Goal: Task Accomplishment & Management: Complete application form

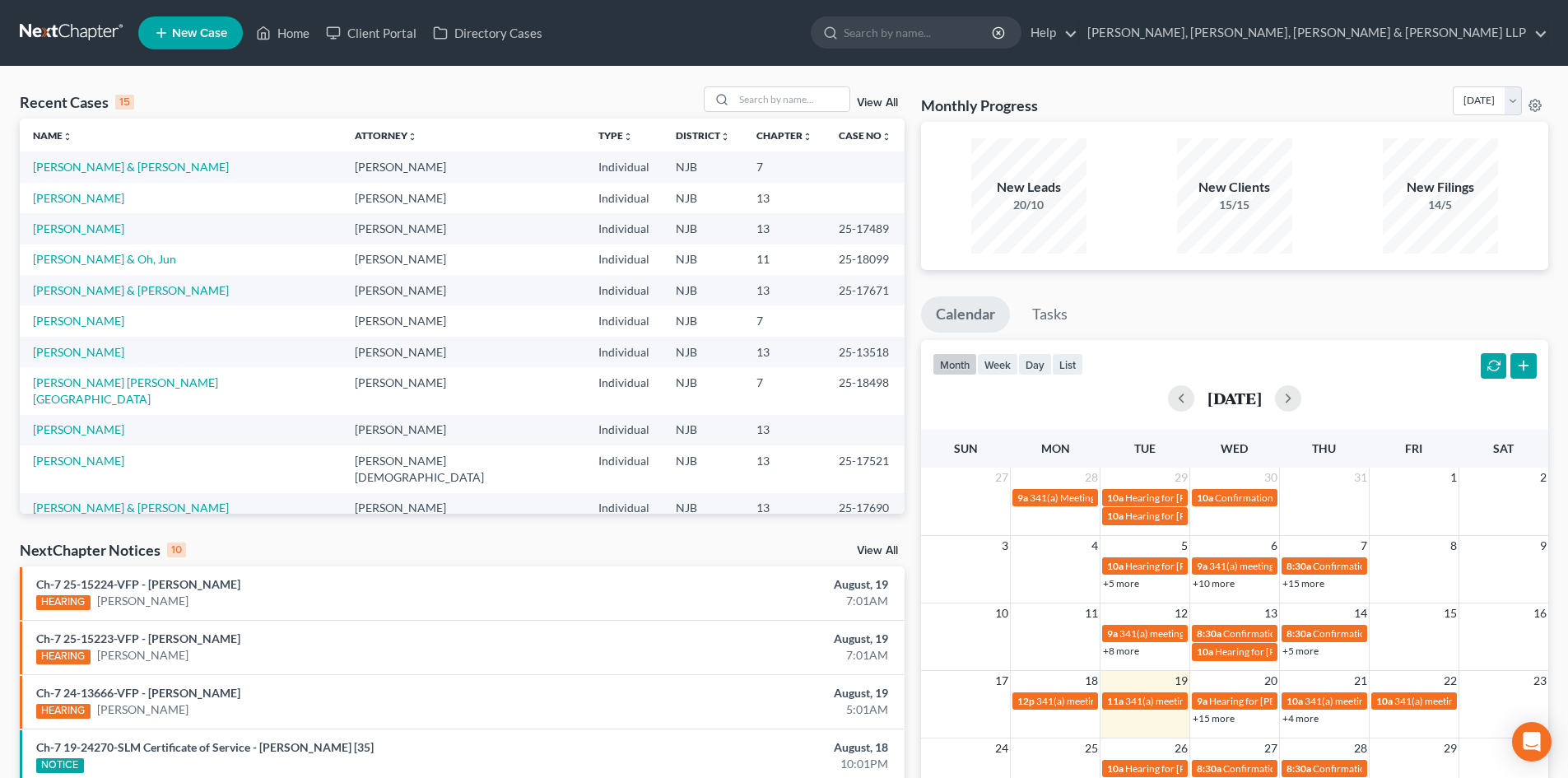
click at [218, 49] on link "New Case" at bounding box center [189, 33] width 104 height 33
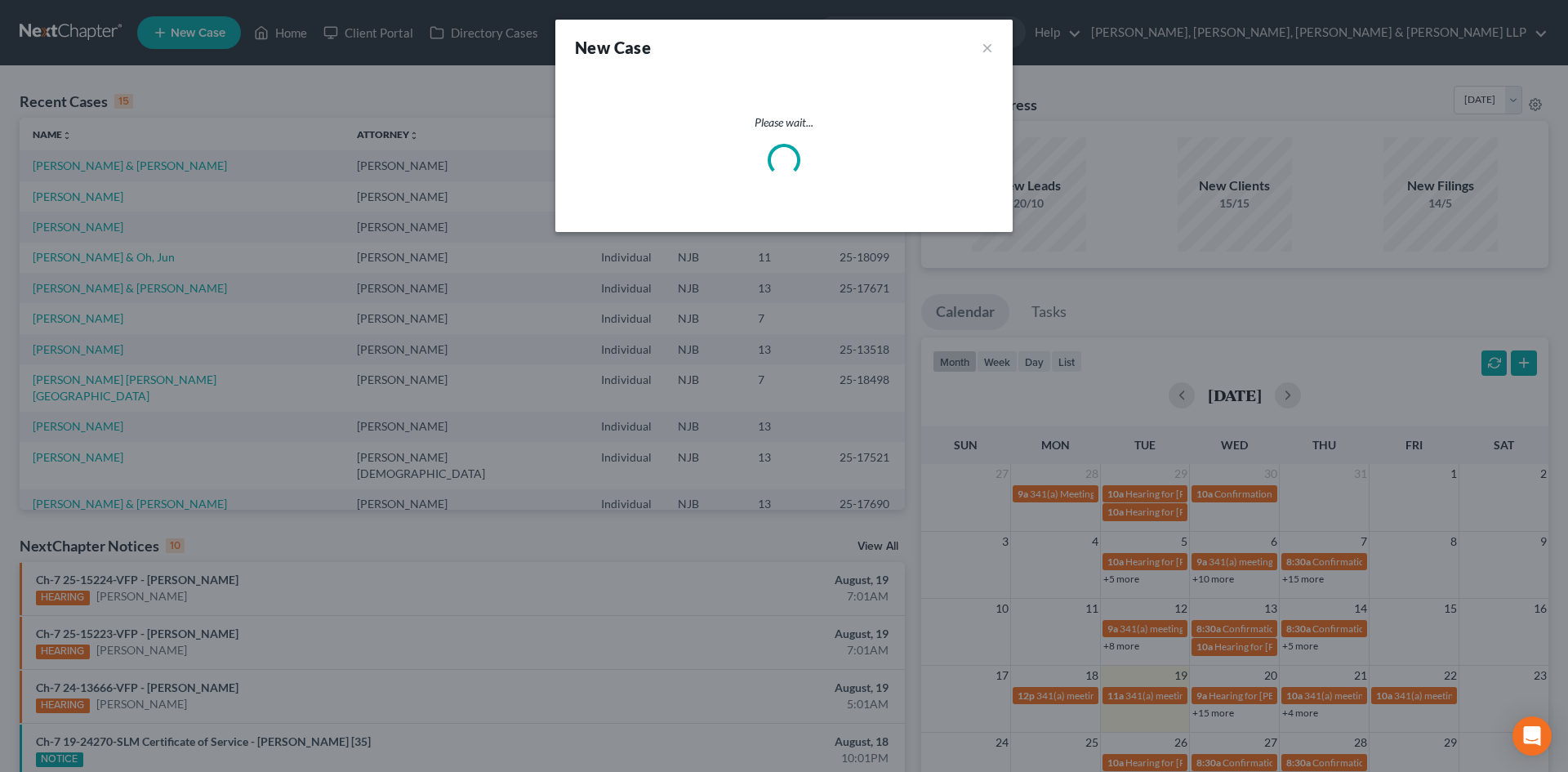
select select "51"
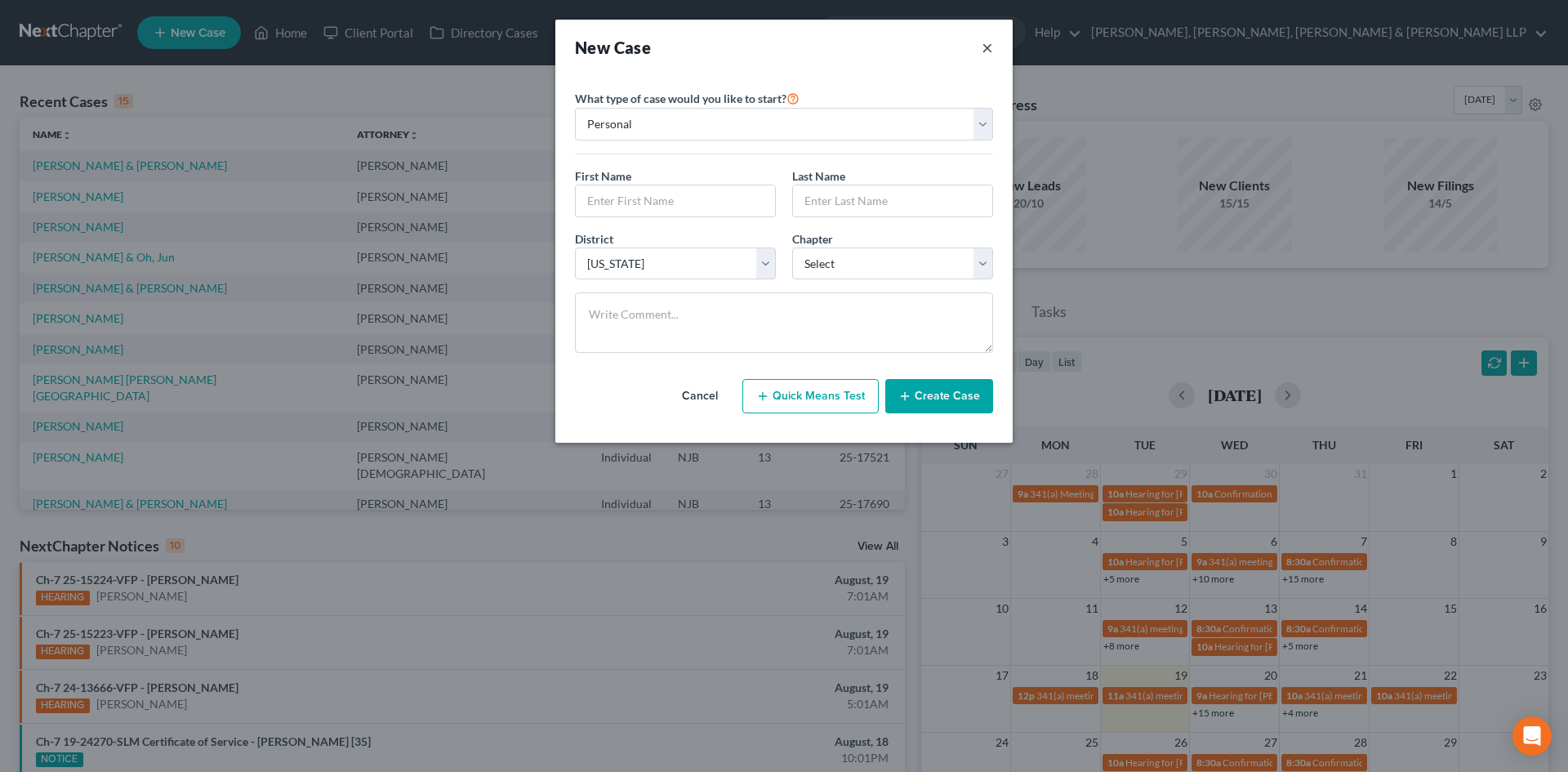
click at [992, 49] on button "×" at bounding box center [988, 47] width 12 height 23
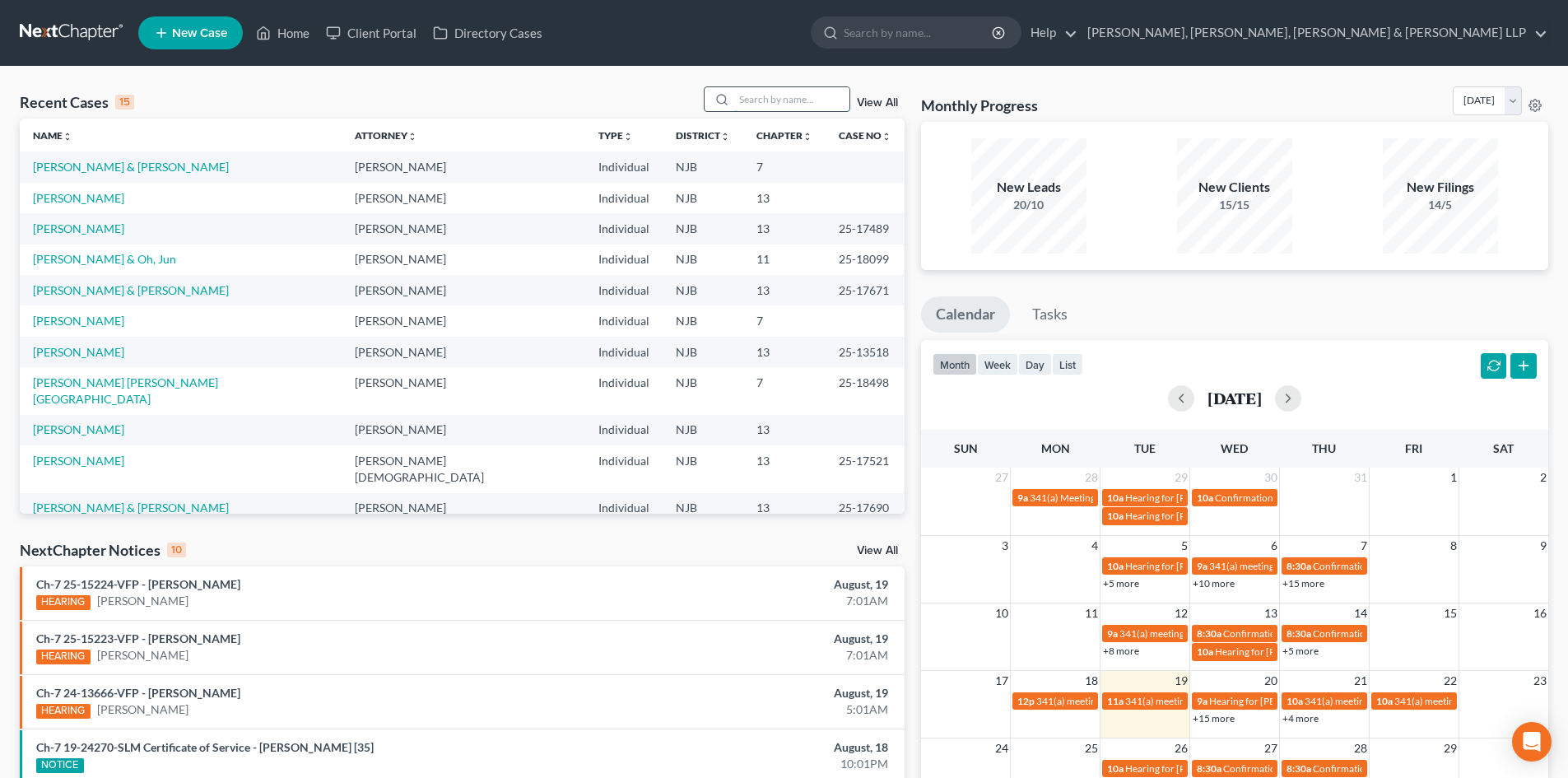
click at [812, 107] on input "search" at bounding box center [792, 99] width 115 height 24
type input "[PERSON_NAME]"
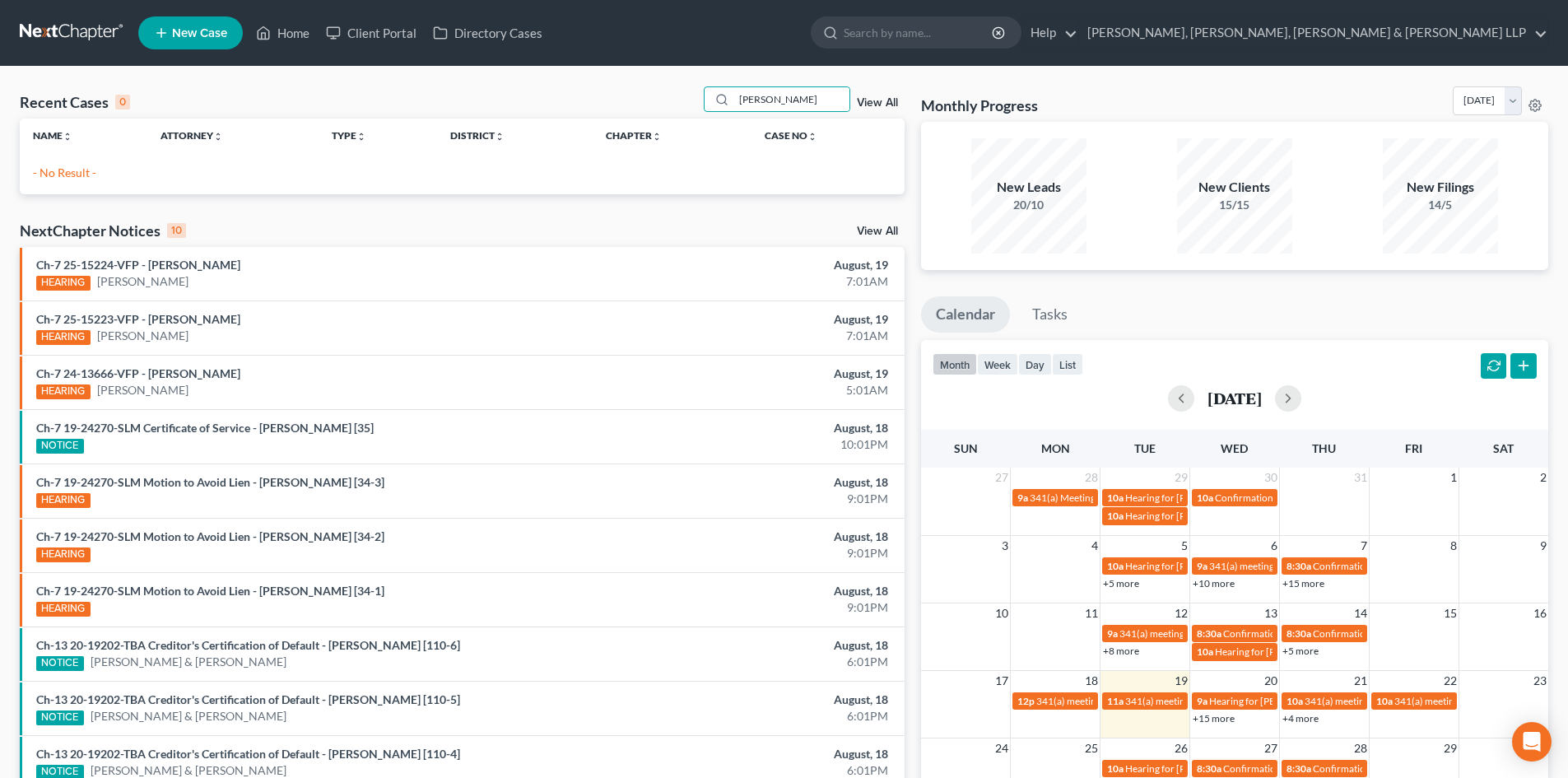
click at [214, 27] on span "New Case" at bounding box center [200, 33] width 56 height 12
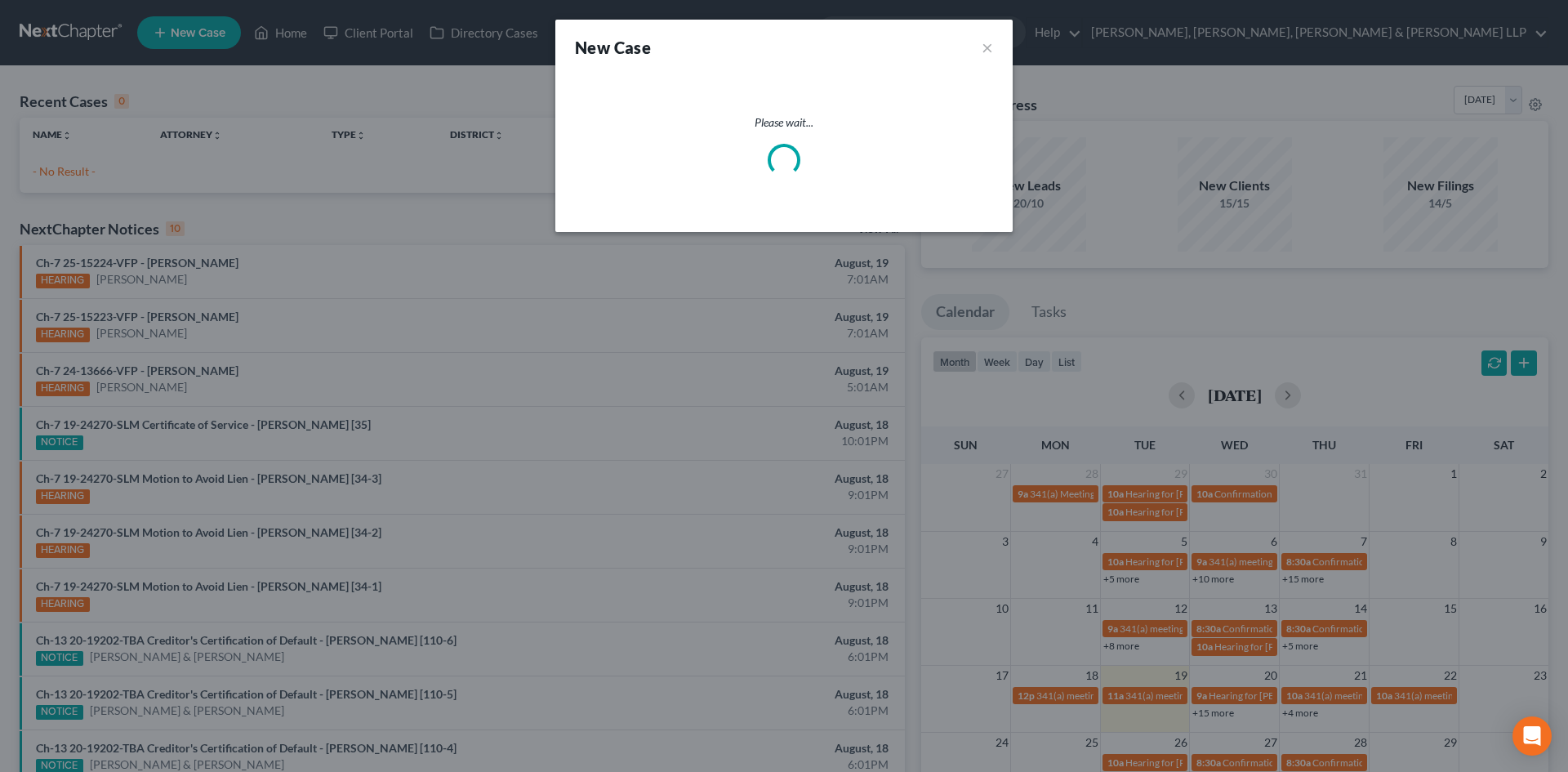
select select "51"
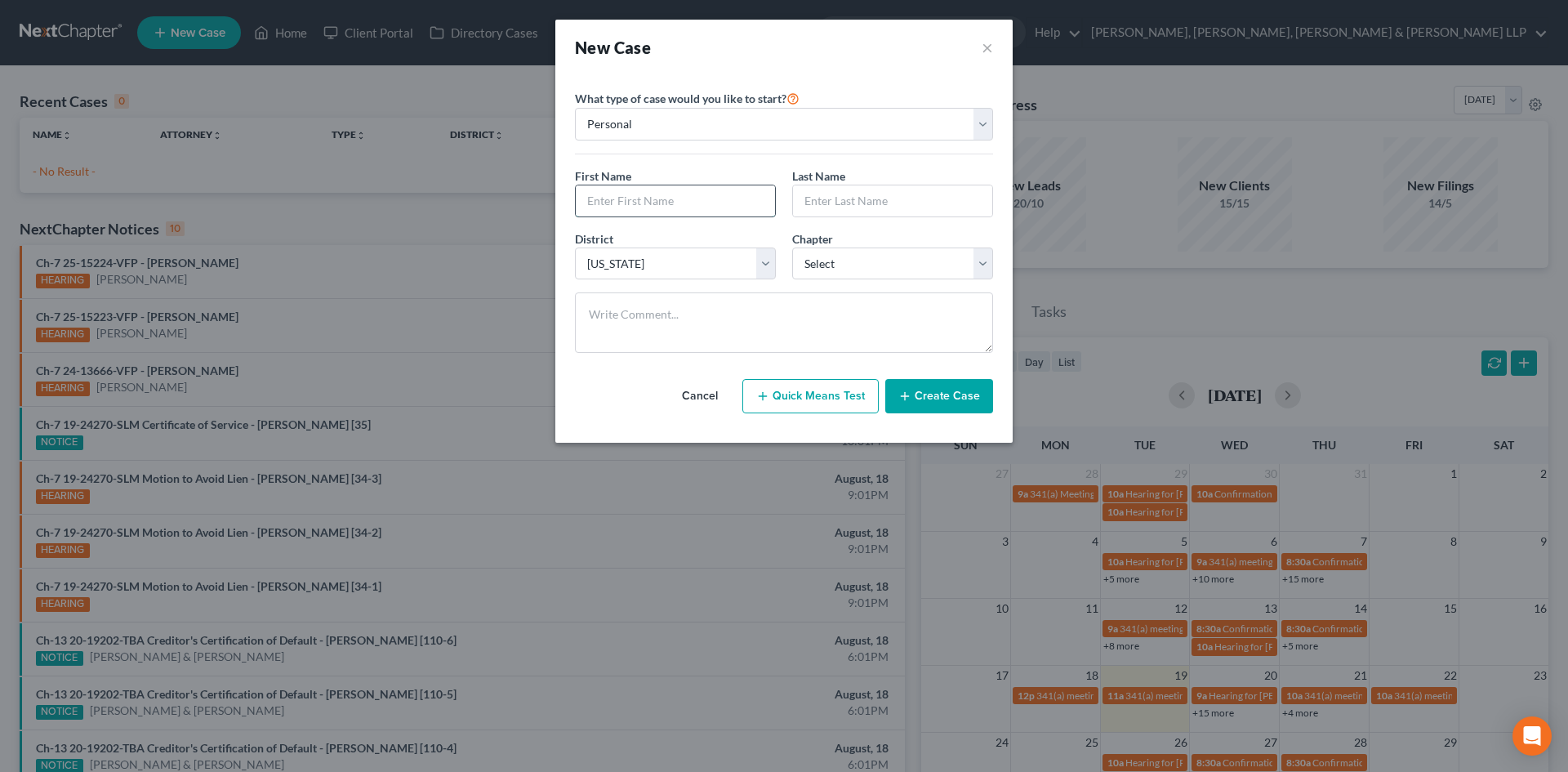
click at [604, 190] on input "text" at bounding box center [675, 201] width 200 height 31
type input "[PERSON_NAME]"
click at [834, 195] on input "text" at bounding box center [892, 201] width 200 height 31
type input "[PERSON_NAME]"
click at [869, 255] on select "Select 7 11 12 13" at bounding box center [892, 264] width 201 height 32
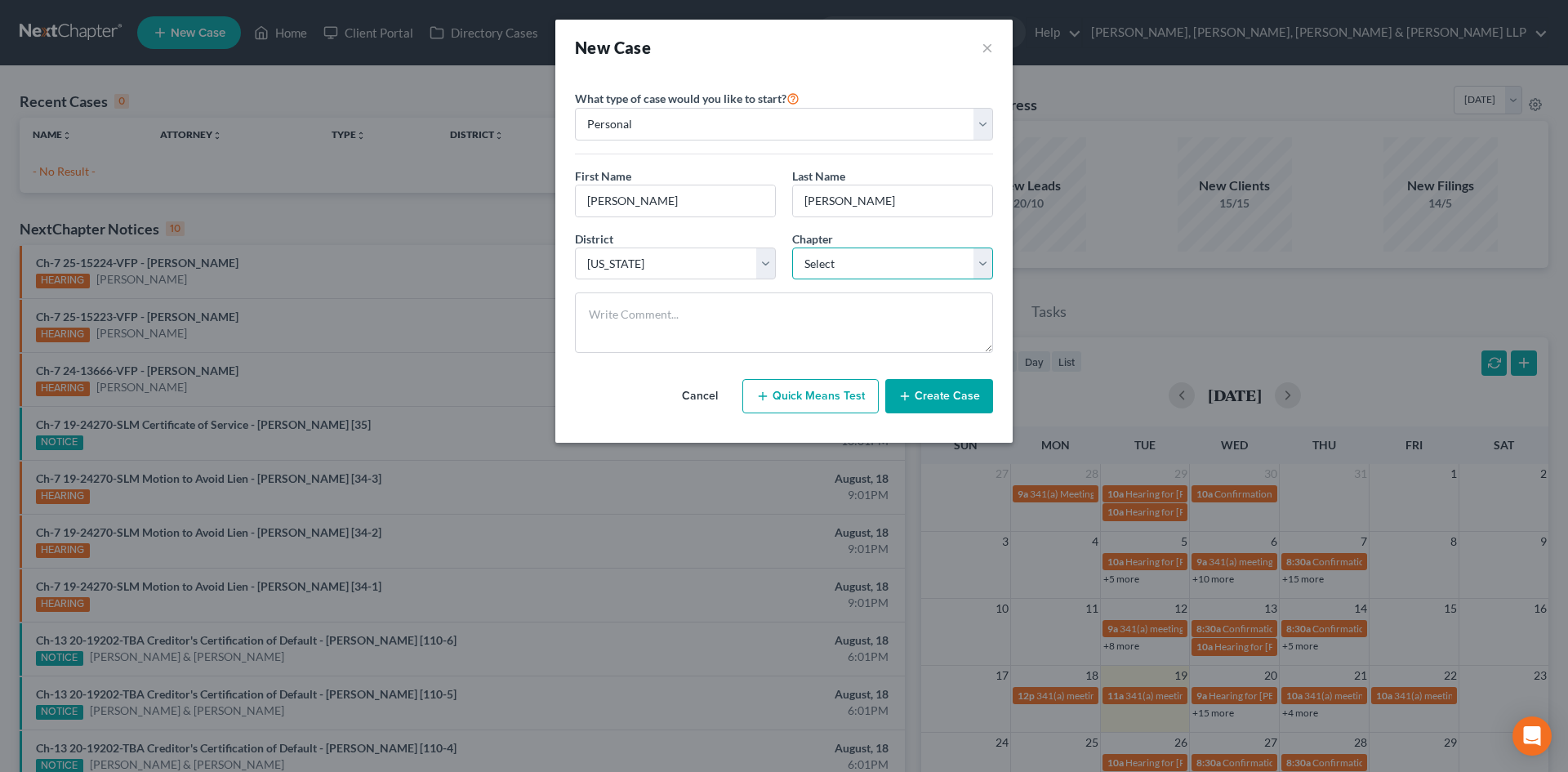
select select "0"
click at [792, 248] on select "Select 7 11 12 13" at bounding box center [892, 264] width 201 height 32
click at [938, 408] on button "Create Case" at bounding box center [939, 395] width 108 height 34
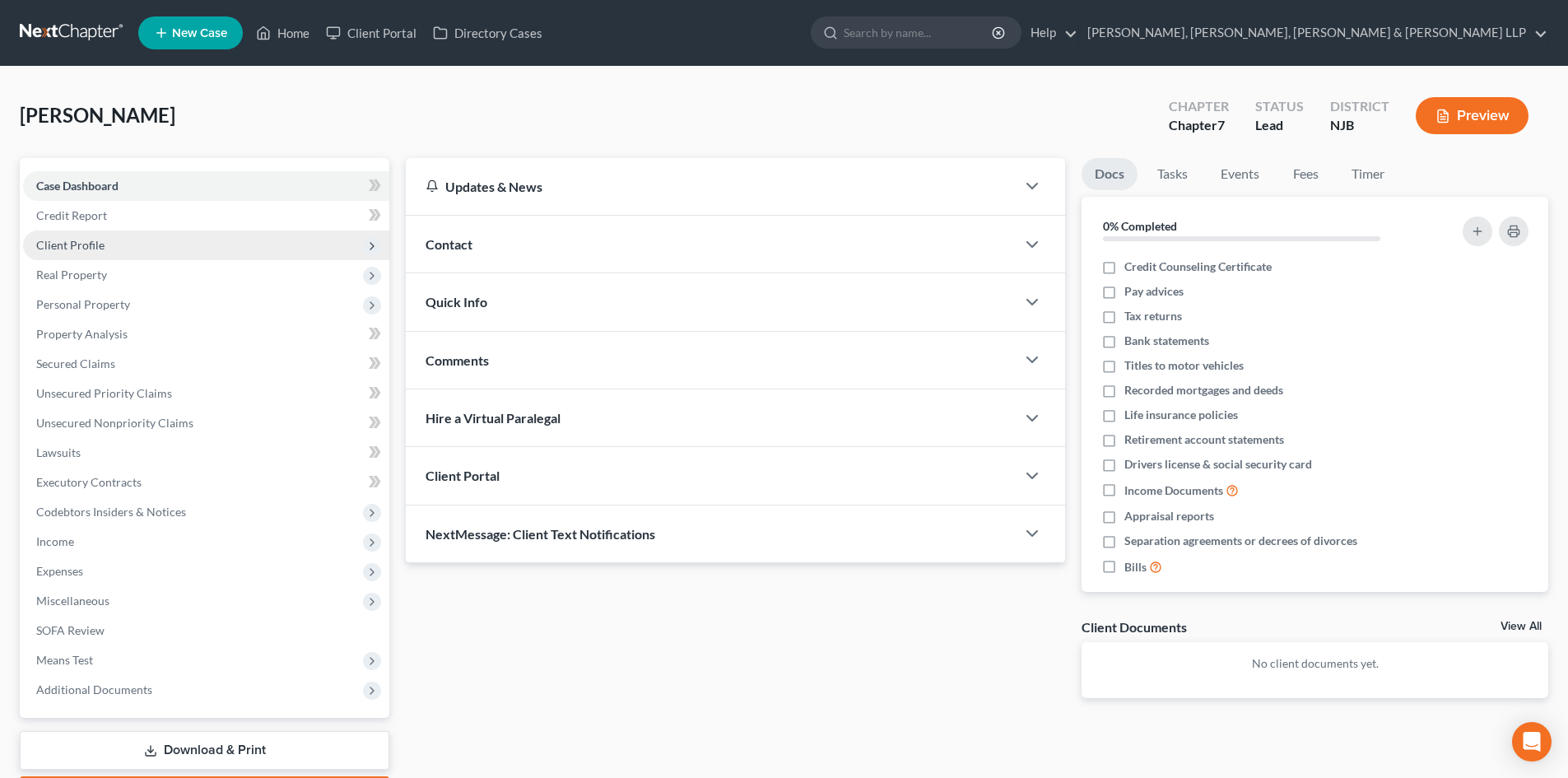
click at [112, 255] on span "Client Profile" at bounding box center [205, 245] width 366 height 30
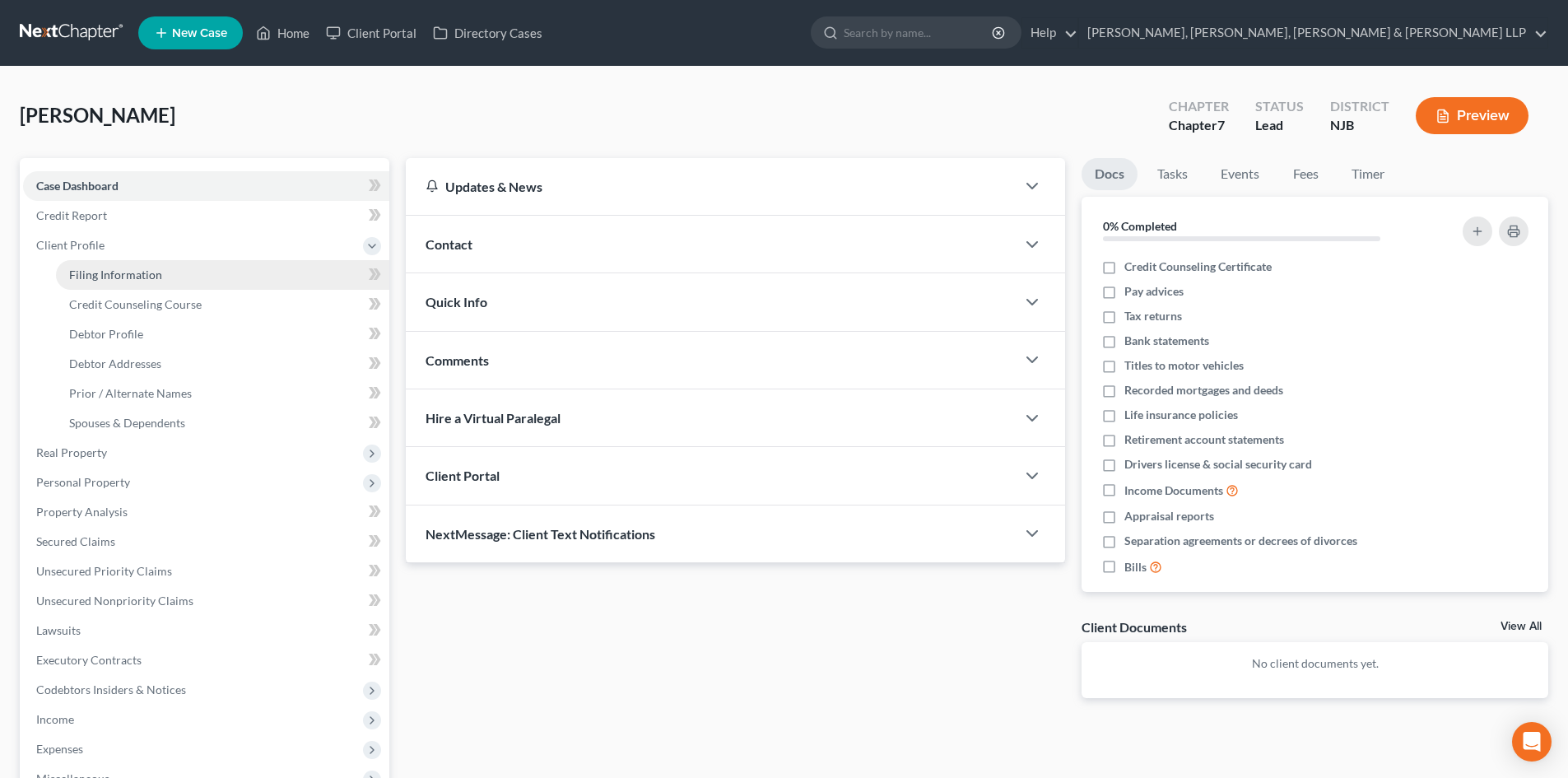
click at [185, 278] on link "Filing Information" at bounding box center [222, 275] width 333 height 30
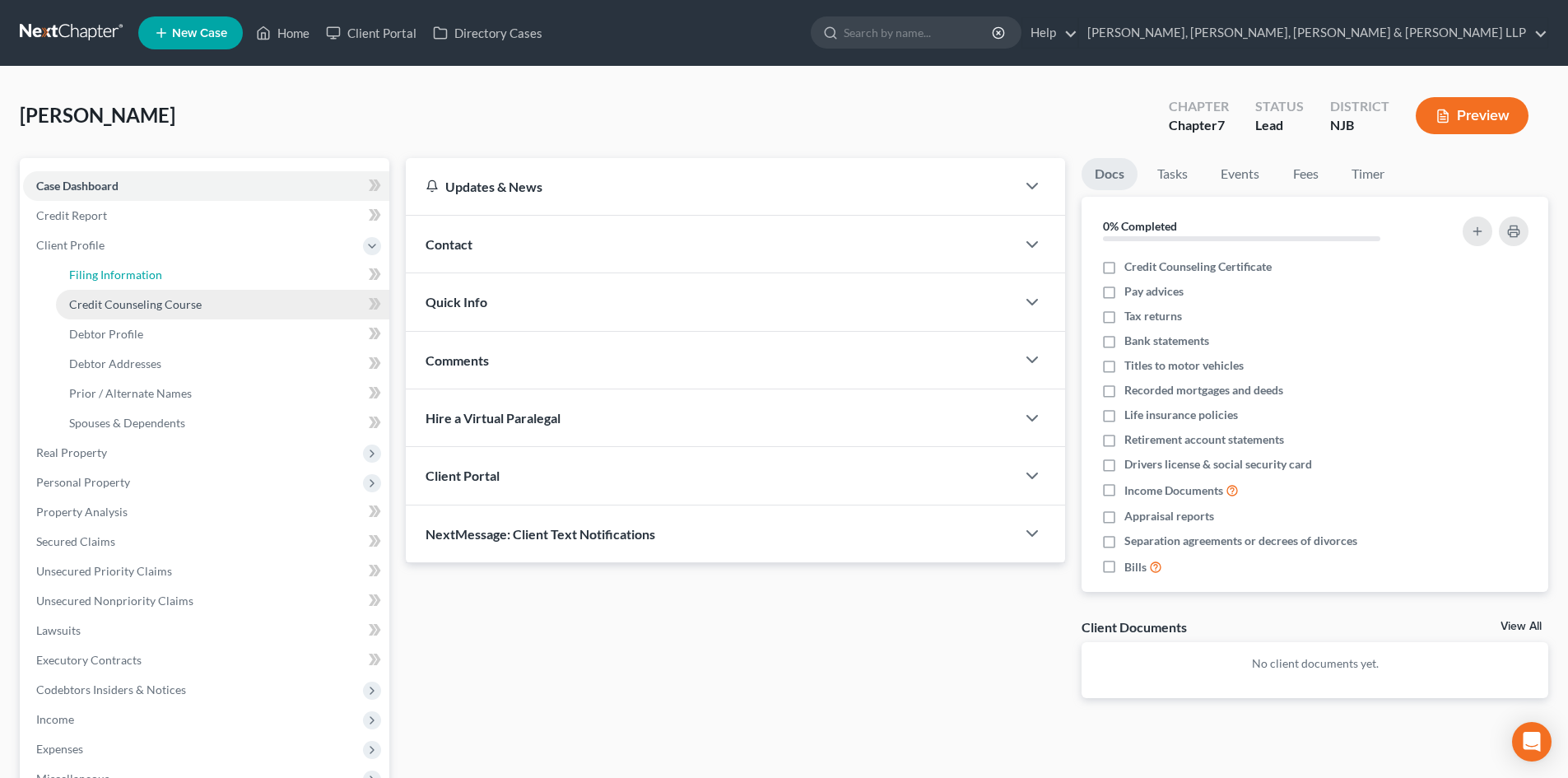
select select "1"
select select "0"
select select "51"
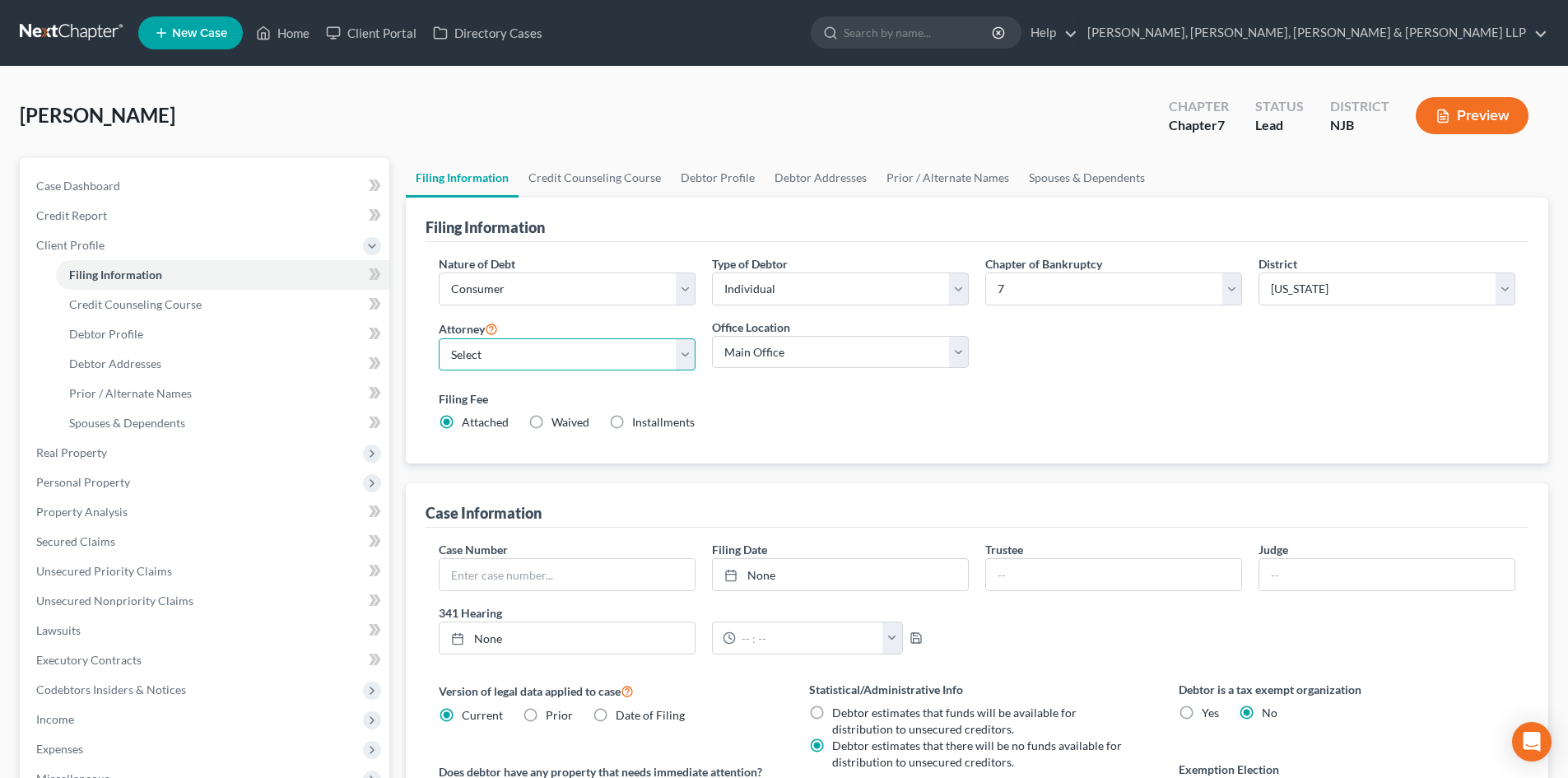
drag, startPoint x: 505, startPoint y: 352, endPoint x: 502, endPoint y: 369, distance: 17.3
click at [505, 352] on select "Select [PERSON_NAME] - NJB [PERSON_NAME] - NYNB [PERSON_NAME] - NYEB [PERSON_NA…" at bounding box center [567, 354] width 257 height 33
select select "4"
click at [439, 338] on select "Select [PERSON_NAME] - NJB [PERSON_NAME] - NYNB [PERSON_NAME] - NYEB [PERSON_NA…" at bounding box center [567, 354] width 257 height 33
click at [762, 356] on select "Main Office Scura, [GEOGRAPHIC_DATA], [PERSON_NAME], [PERSON_NAME] & [PERSON_NA…" at bounding box center [840, 352] width 257 height 33
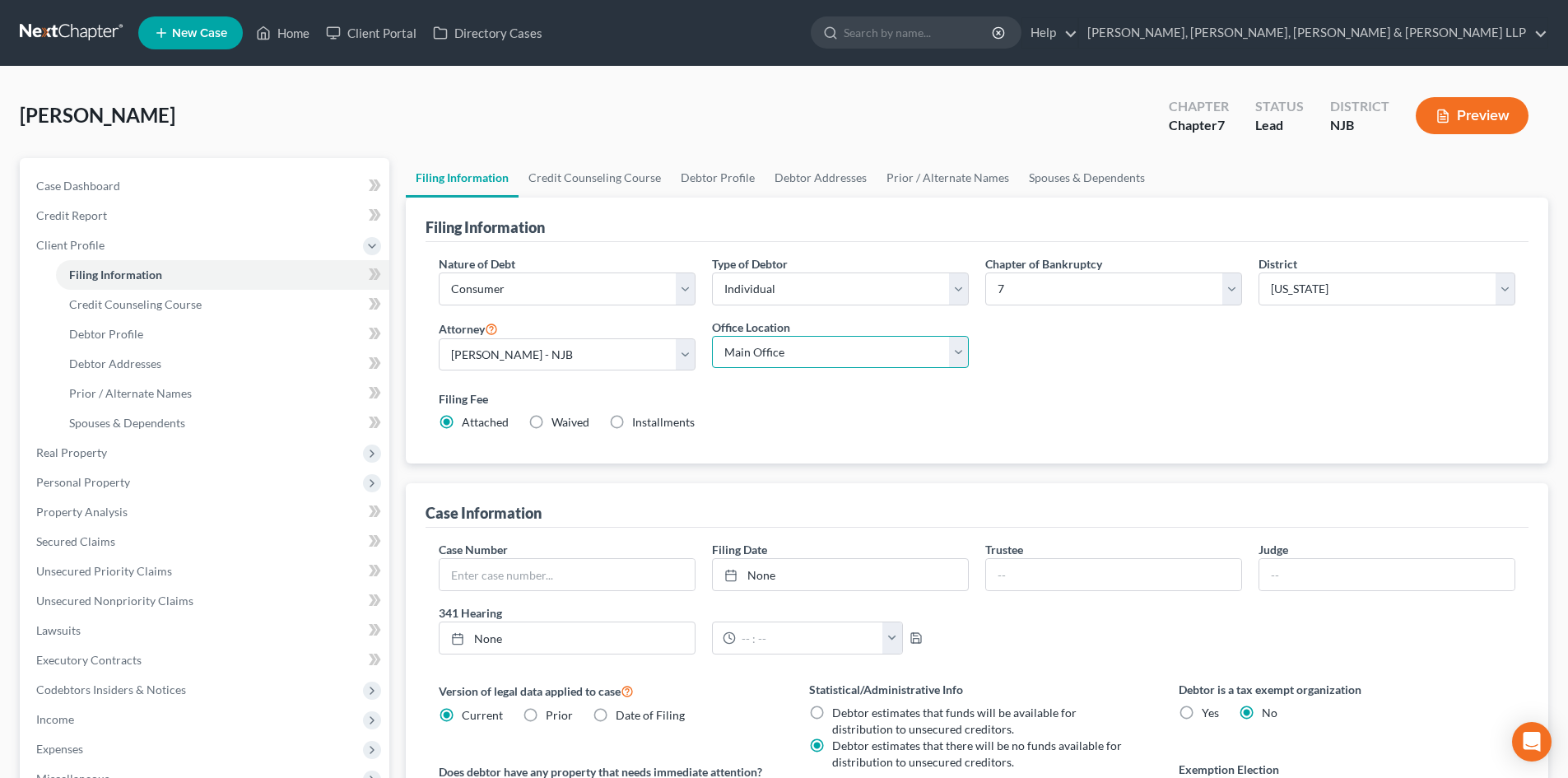
select select "0"
click at [712, 336] on select "Main Office Scura, [GEOGRAPHIC_DATA], [PERSON_NAME], [PERSON_NAME] & [PERSON_NA…" at bounding box center [840, 352] width 257 height 33
click at [606, 178] on link "Credit Counseling Course" at bounding box center [595, 177] width 153 height 40
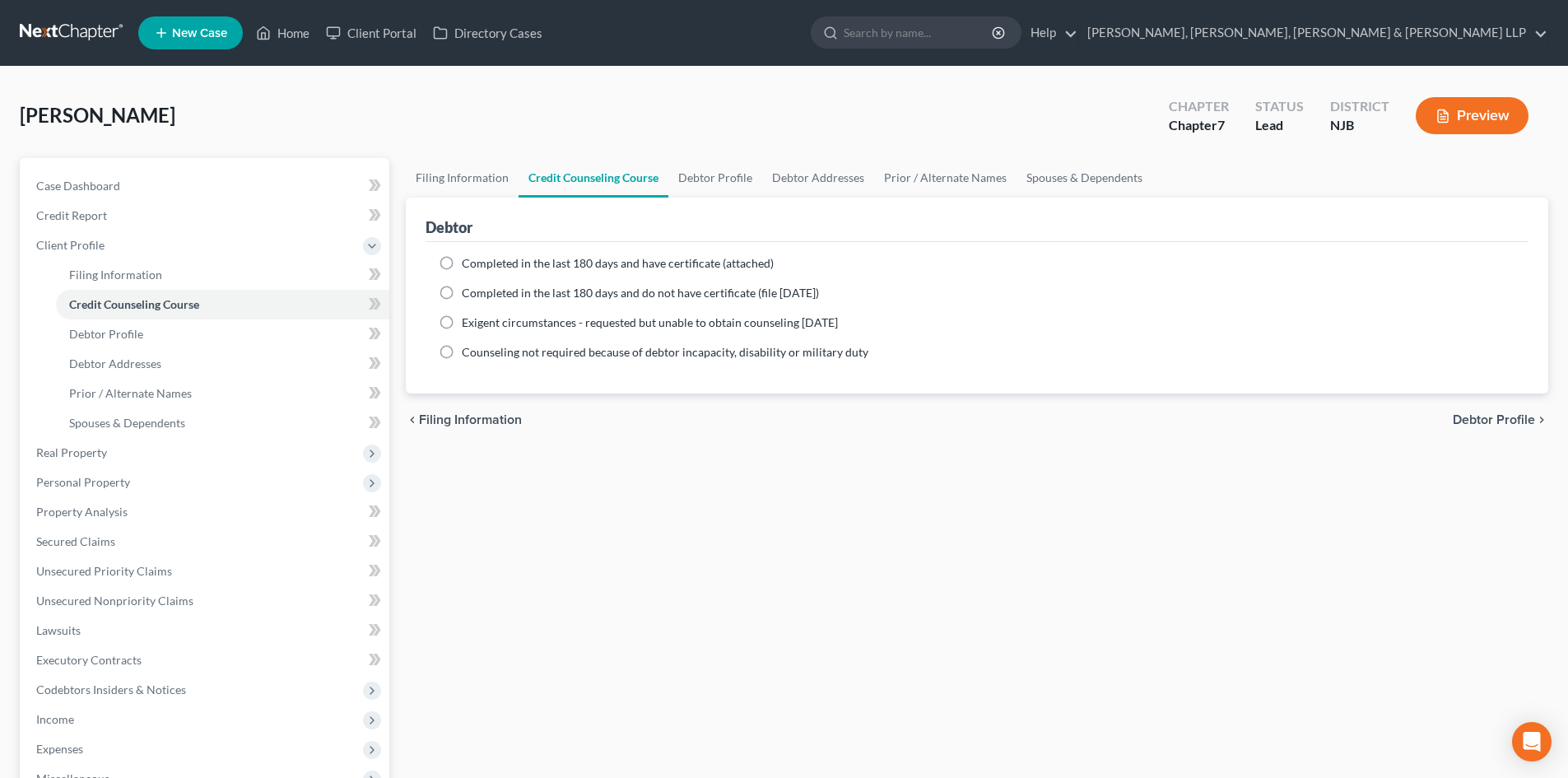
click at [568, 267] on span "Completed in the last 180 days and have certificate (attached)" at bounding box center [617, 263] width 312 height 14
click at [479, 266] on input "Completed in the last 180 days and have certificate (attached)" at bounding box center [473, 260] width 11 height 11
radio input "true"
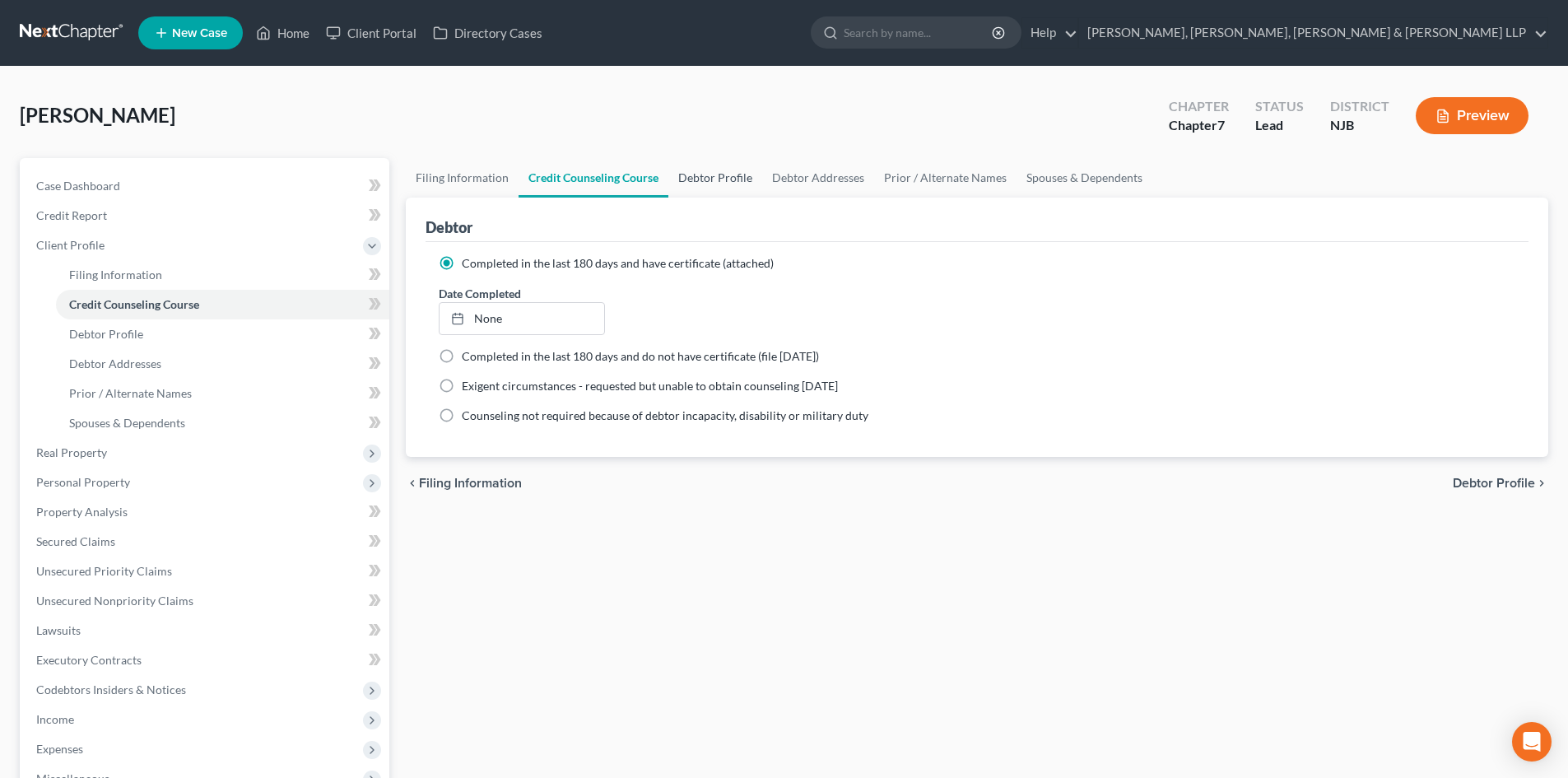
click at [725, 186] on link "Debtor Profile" at bounding box center [715, 177] width 94 height 40
select select "0"
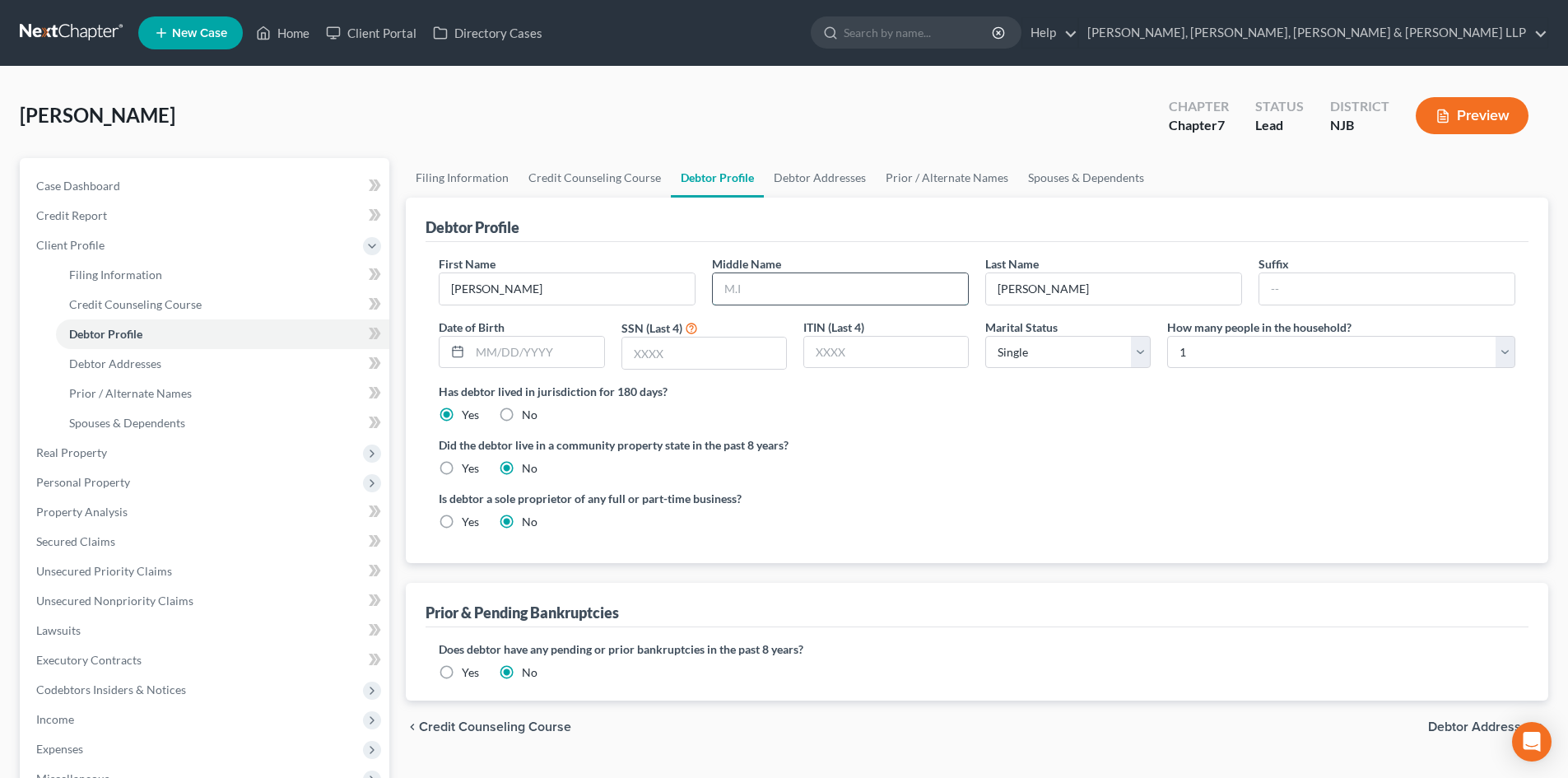
click at [758, 282] on input "text" at bounding box center [840, 289] width 255 height 32
type input "F."
click at [814, 160] on link "Debtor Addresses" at bounding box center [819, 177] width 112 height 40
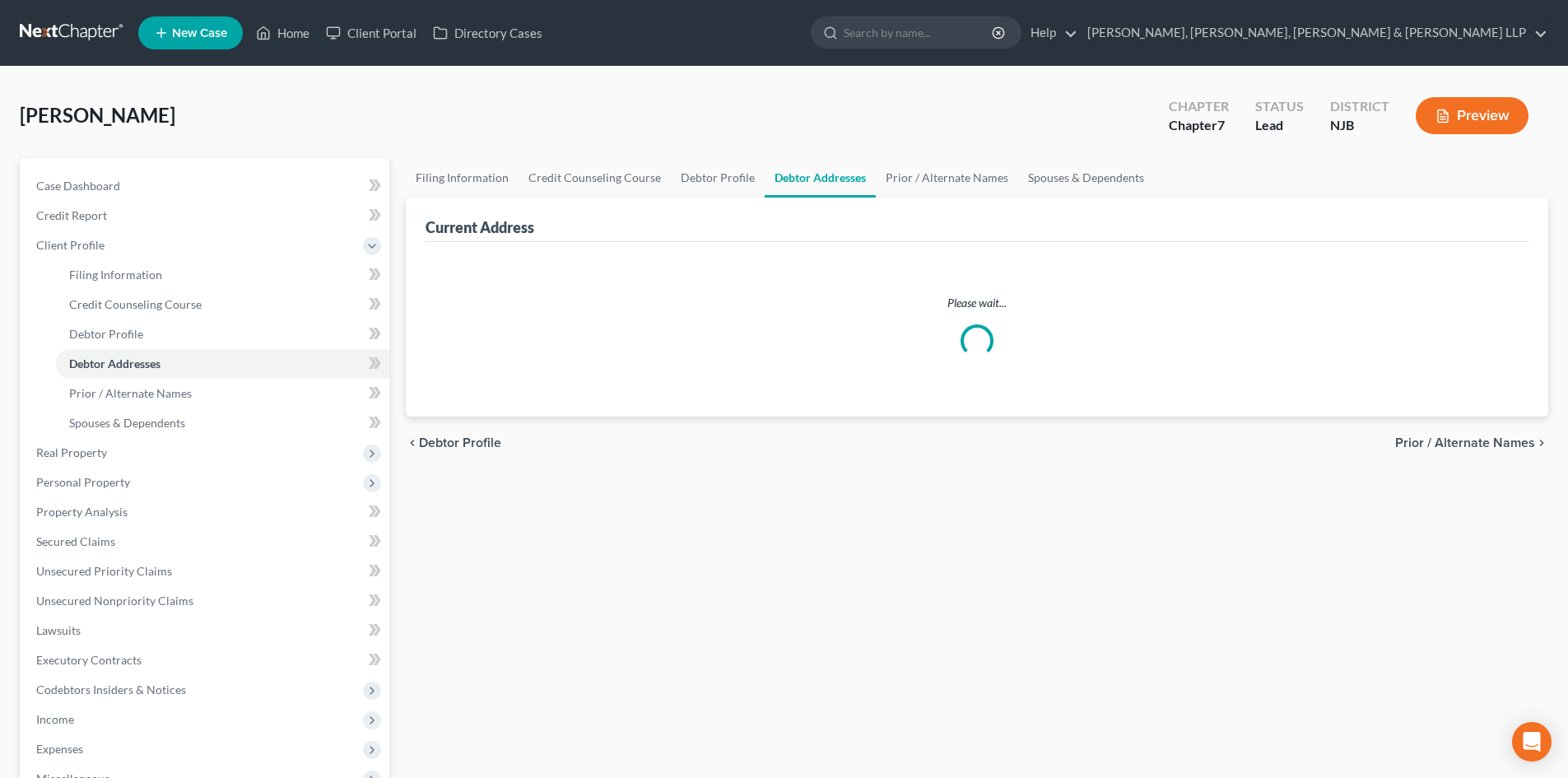
select select "0"
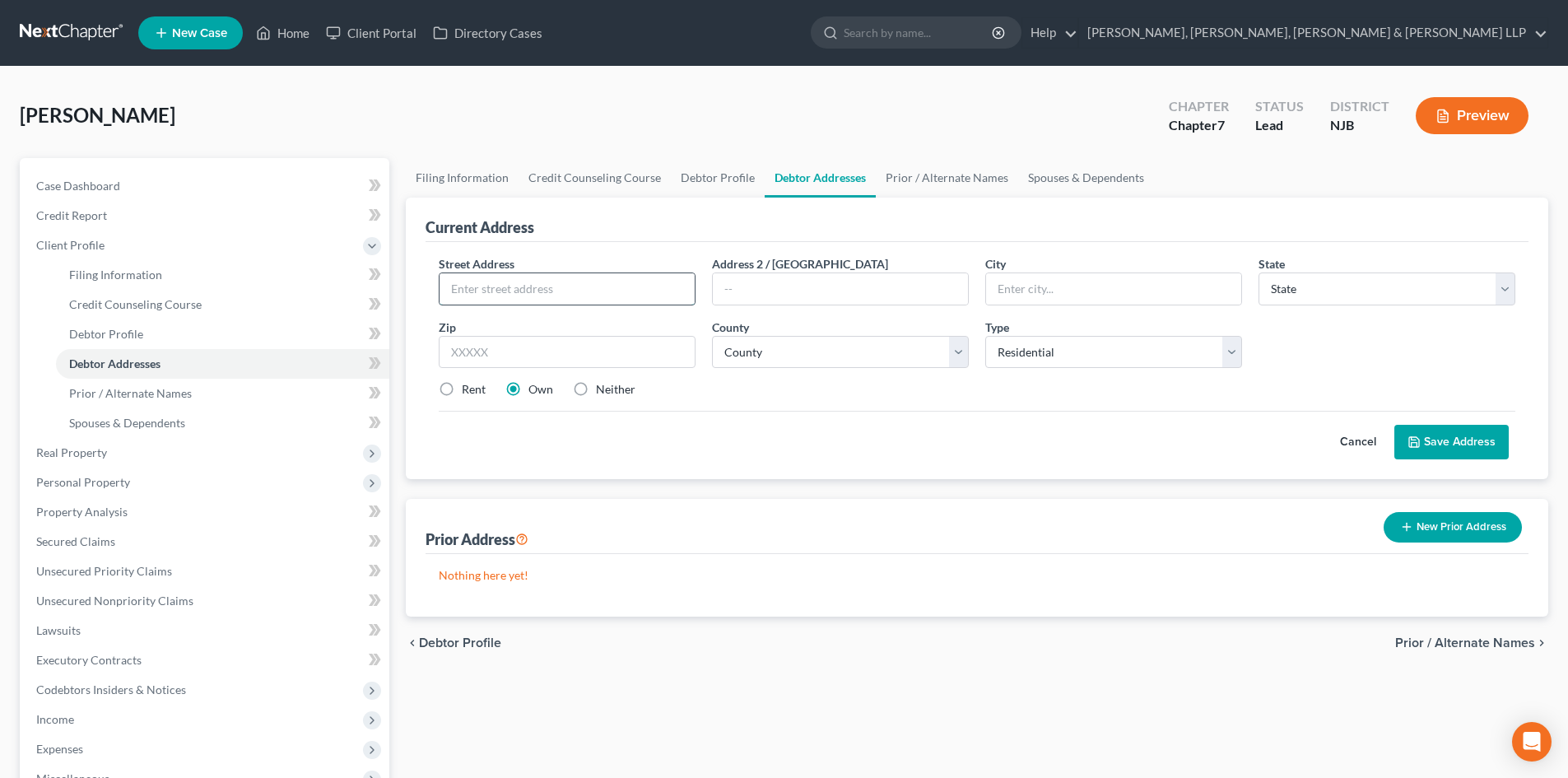
click at [585, 287] on input "text" at bounding box center [566, 289] width 255 height 32
click at [283, 35] on link "Home" at bounding box center [282, 33] width 70 height 30
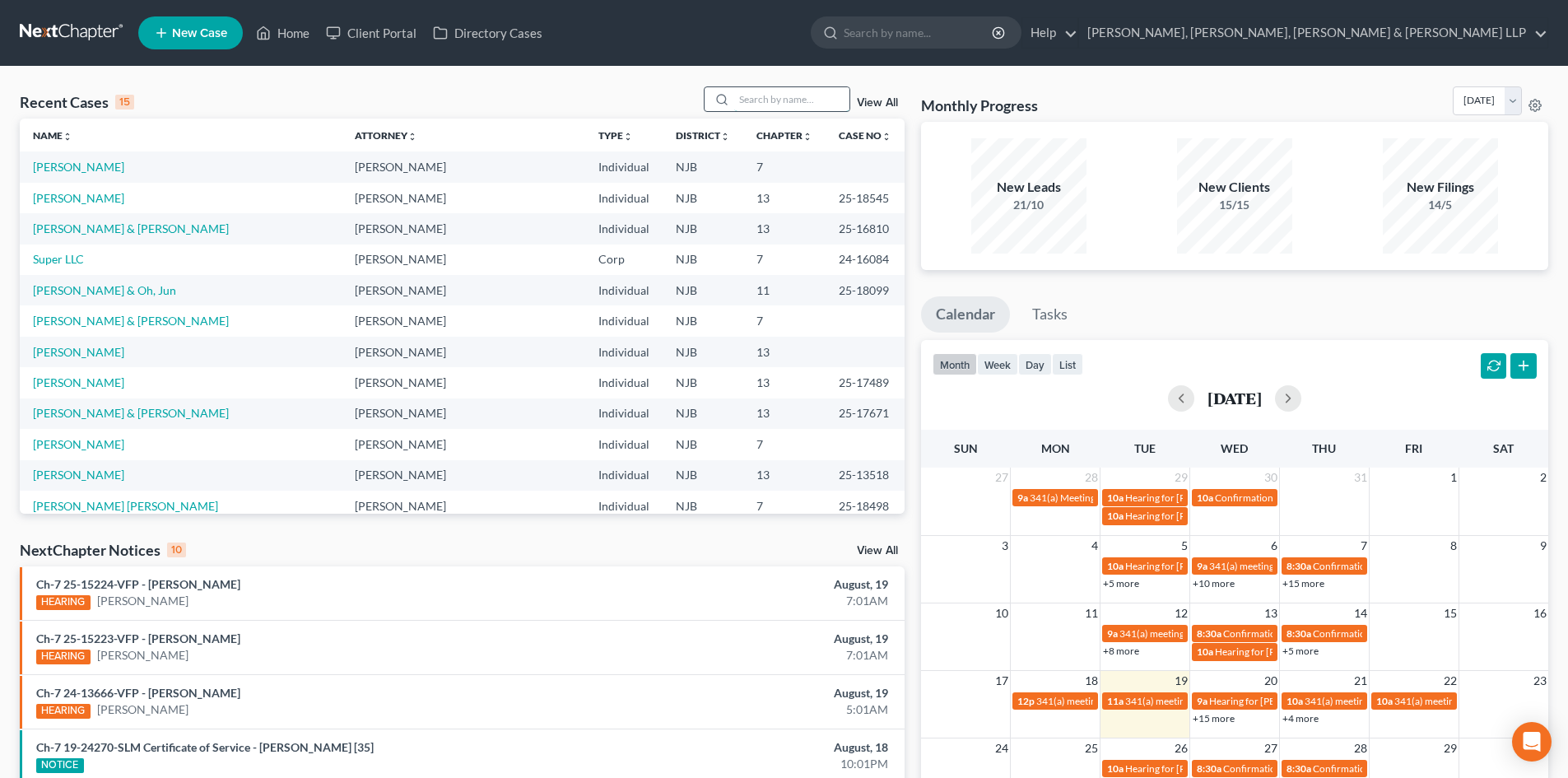
click at [817, 103] on input "search" at bounding box center [792, 99] width 115 height 24
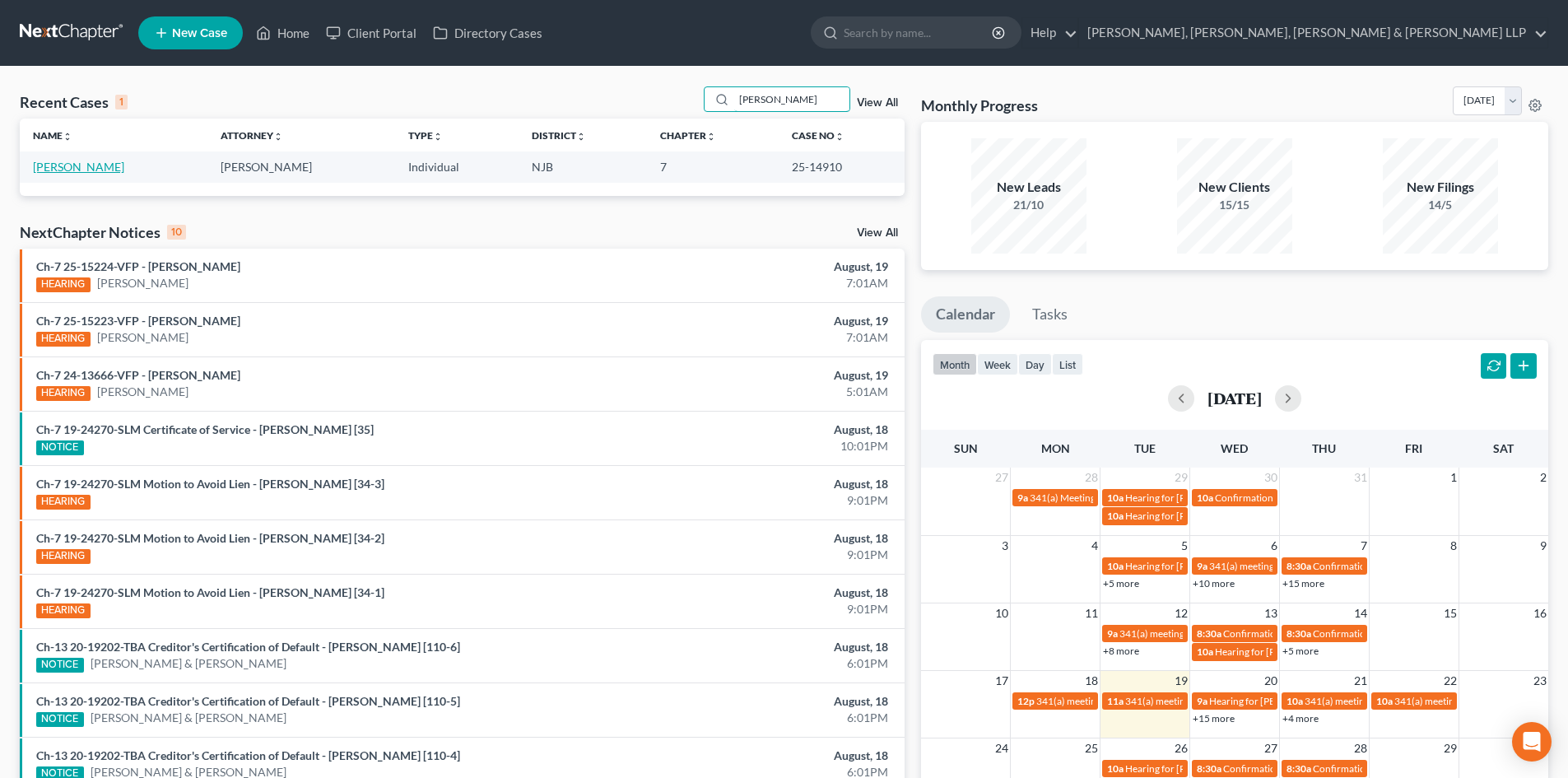
type input "[PERSON_NAME]"
click at [56, 165] on link "[PERSON_NAME]" at bounding box center [78, 167] width 91 height 14
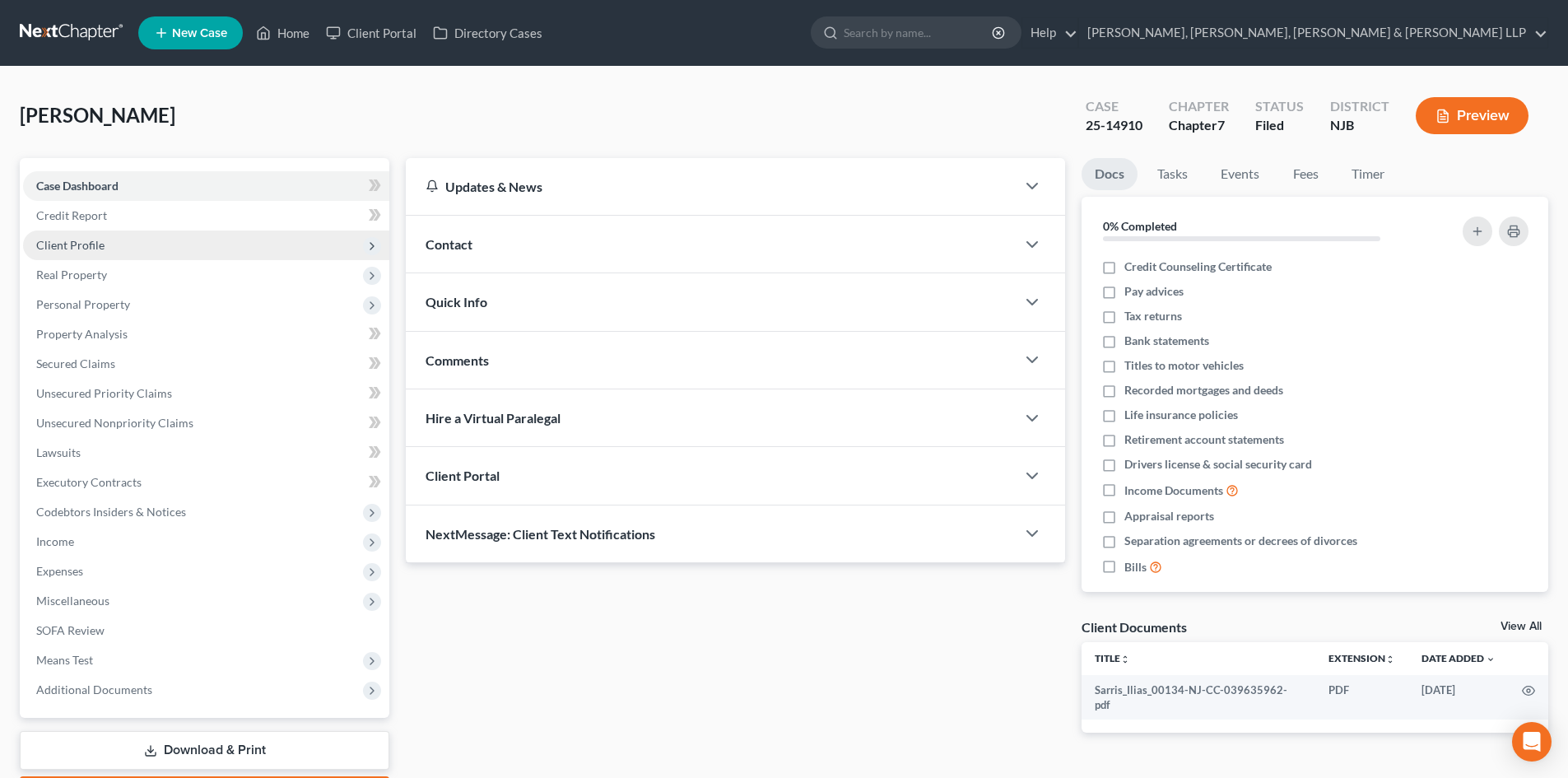
click at [125, 249] on span "Client Profile" at bounding box center [205, 245] width 366 height 30
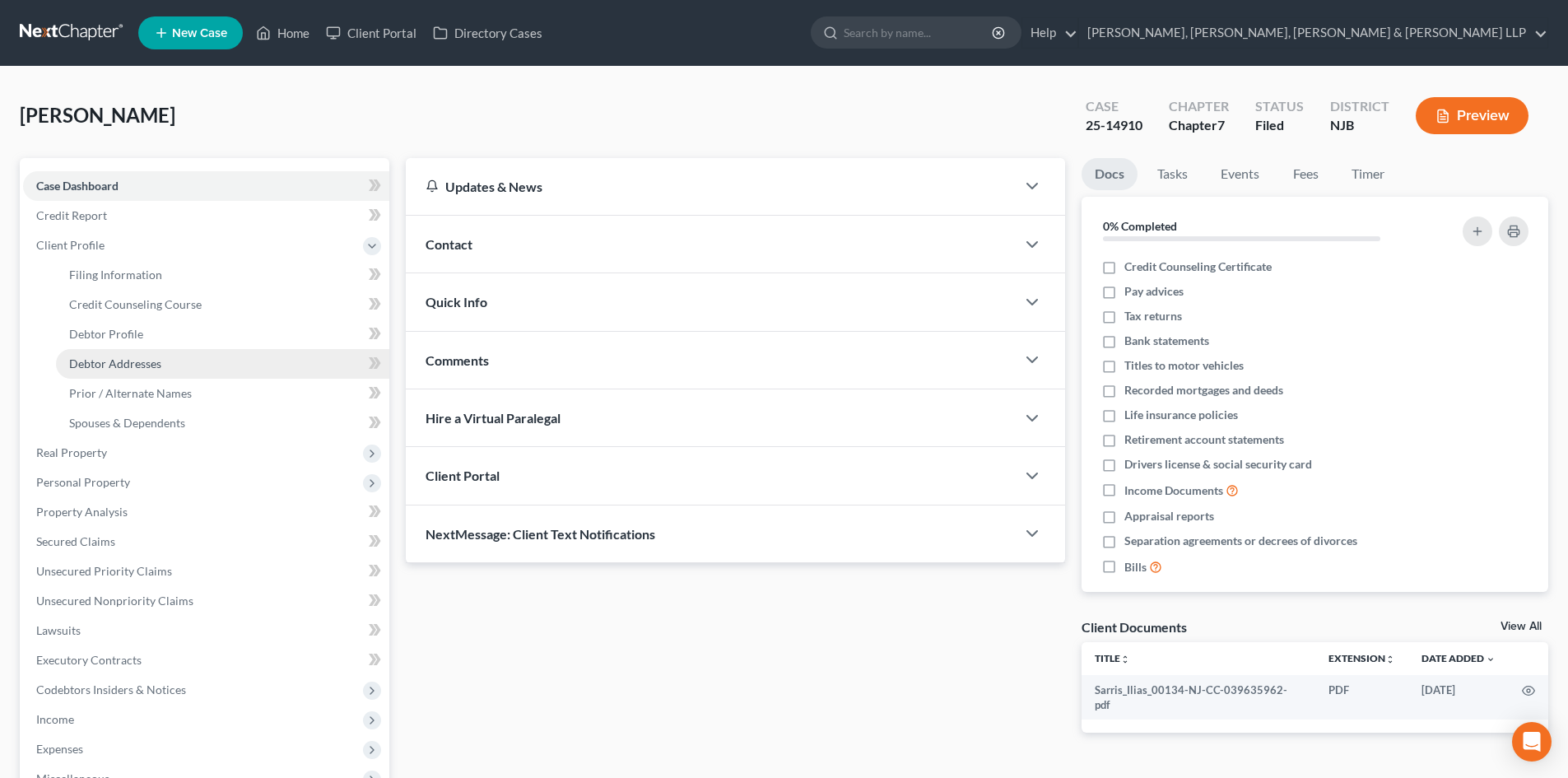
click at [153, 360] on span "Debtor Addresses" at bounding box center [115, 363] width 92 height 14
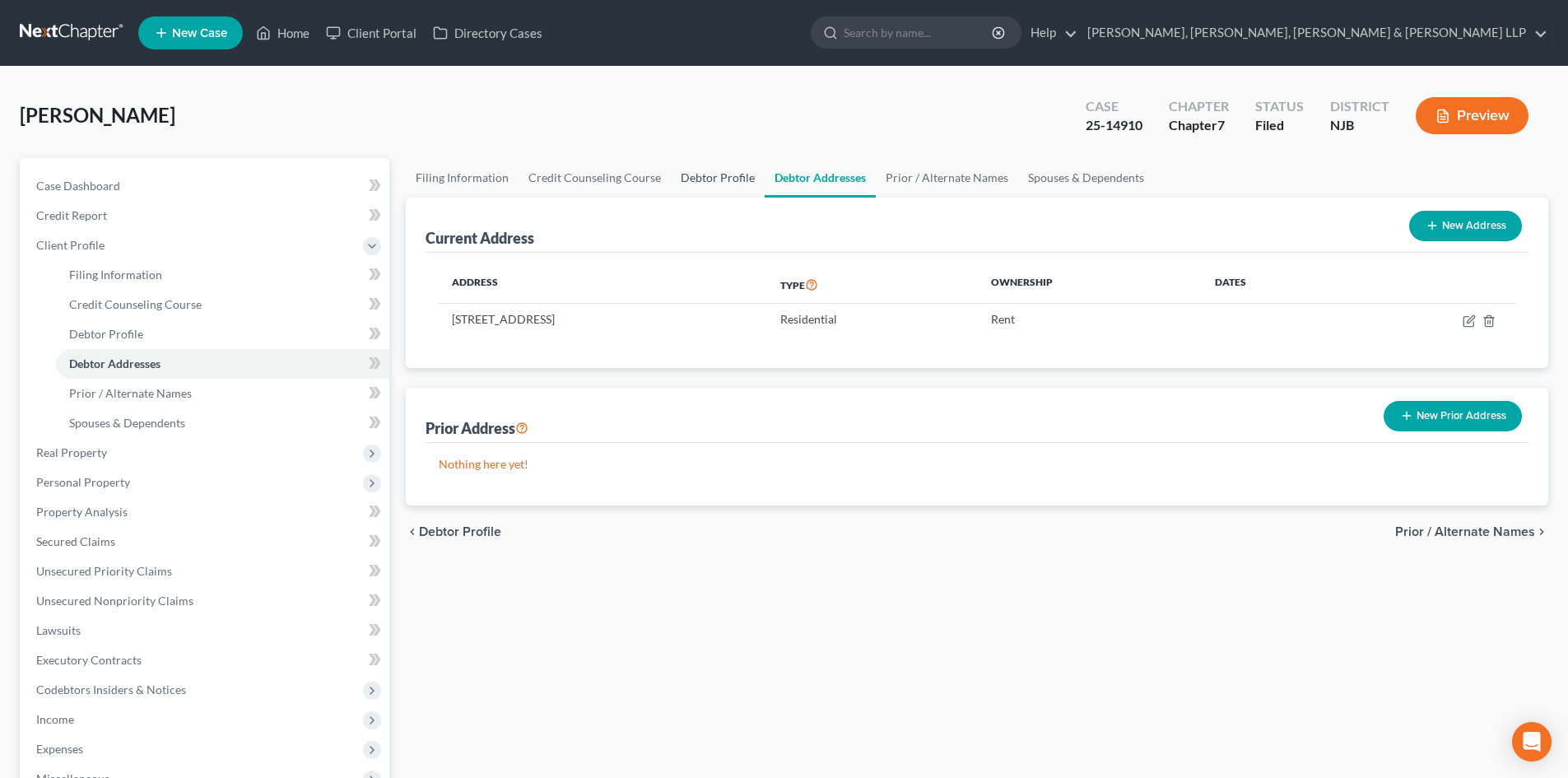
click at [728, 175] on link "Debtor Profile" at bounding box center [718, 177] width 94 height 40
select select "1"
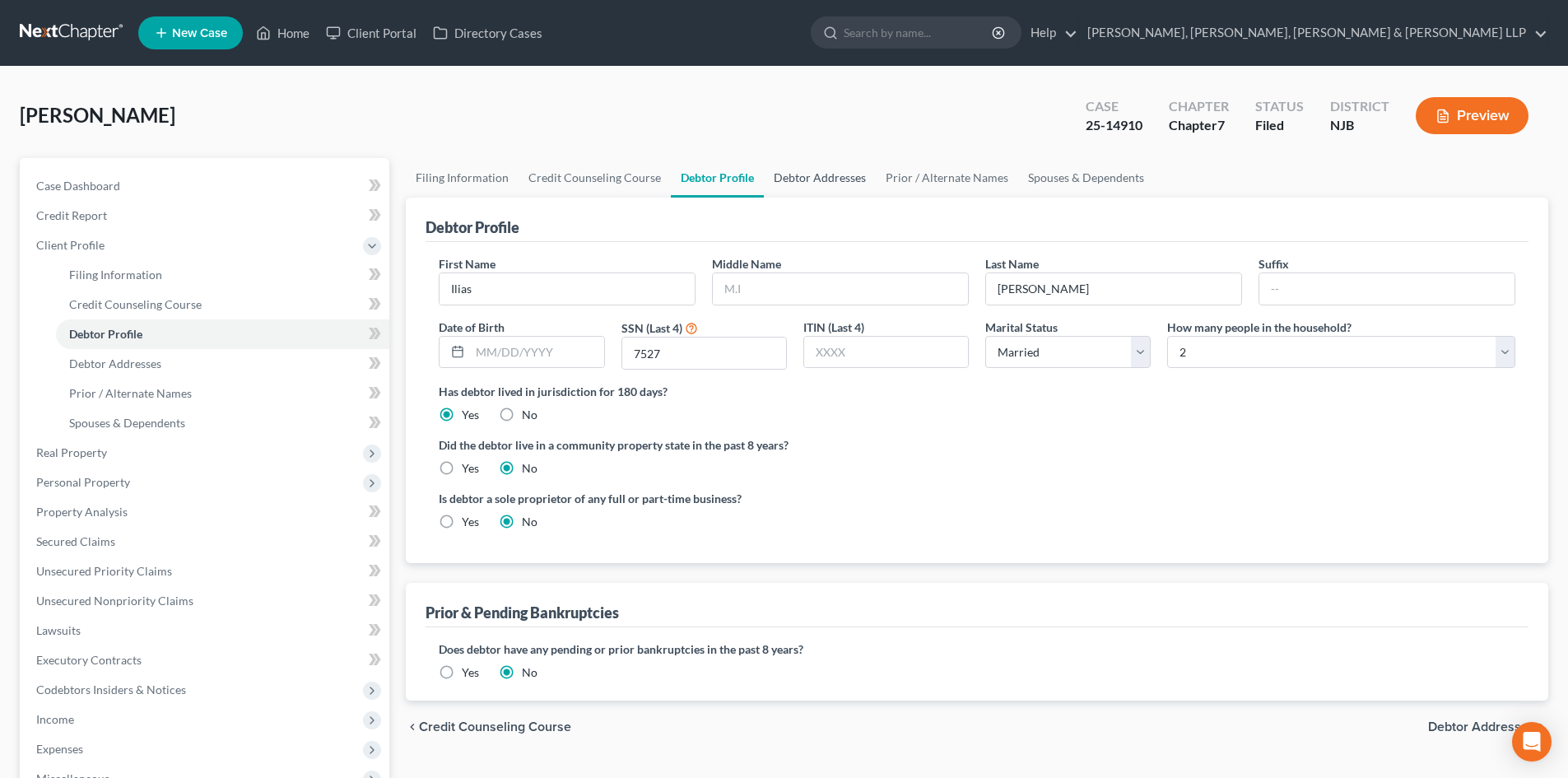
click at [814, 172] on link "Debtor Addresses" at bounding box center [819, 177] width 112 height 40
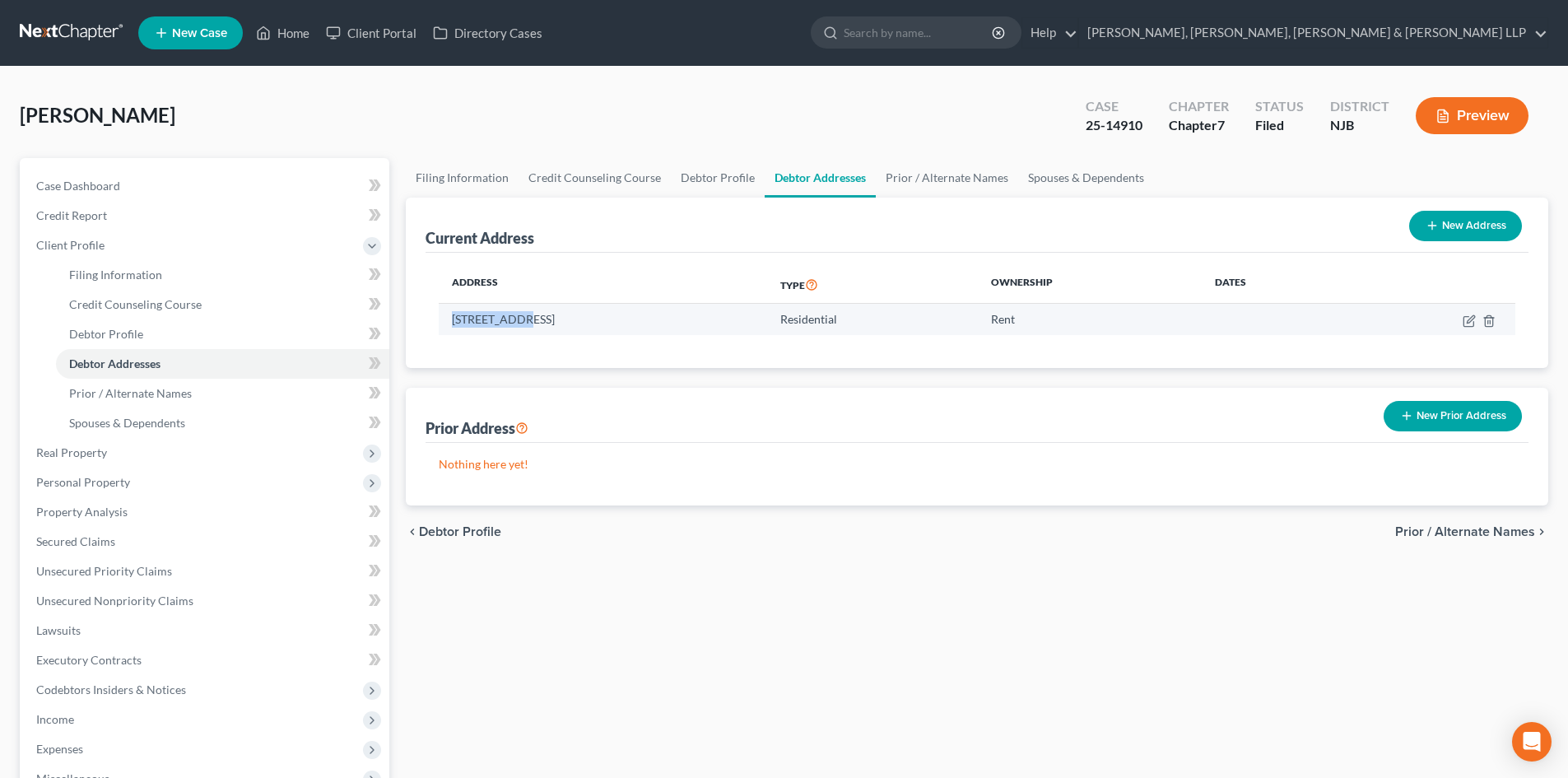
drag, startPoint x: 512, startPoint y: 320, endPoint x: 445, endPoint y: 317, distance: 67.1
click at [443, 317] on td "[STREET_ADDRESS]" at bounding box center [603, 319] width 328 height 32
copy td "[STREET_ADDRESS]"
drag, startPoint x: 582, startPoint y: 320, endPoint x: 621, endPoint y: 321, distance: 39.0
click at [621, 321] on td "[STREET_ADDRESS]" at bounding box center [603, 319] width 328 height 32
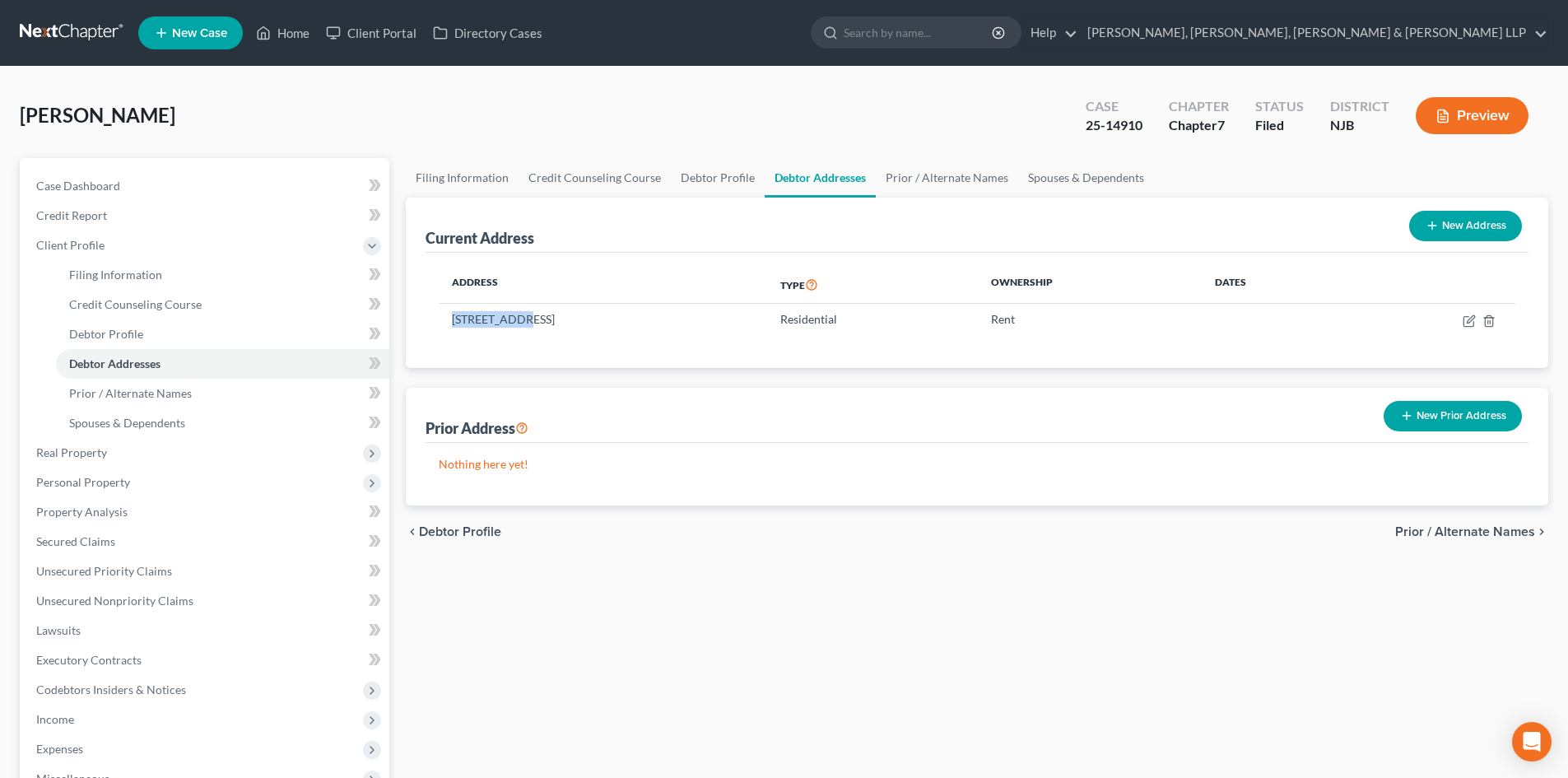
copy td "07834"
click at [284, 32] on link "Home" at bounding box center [282, 33] width 70 height 30
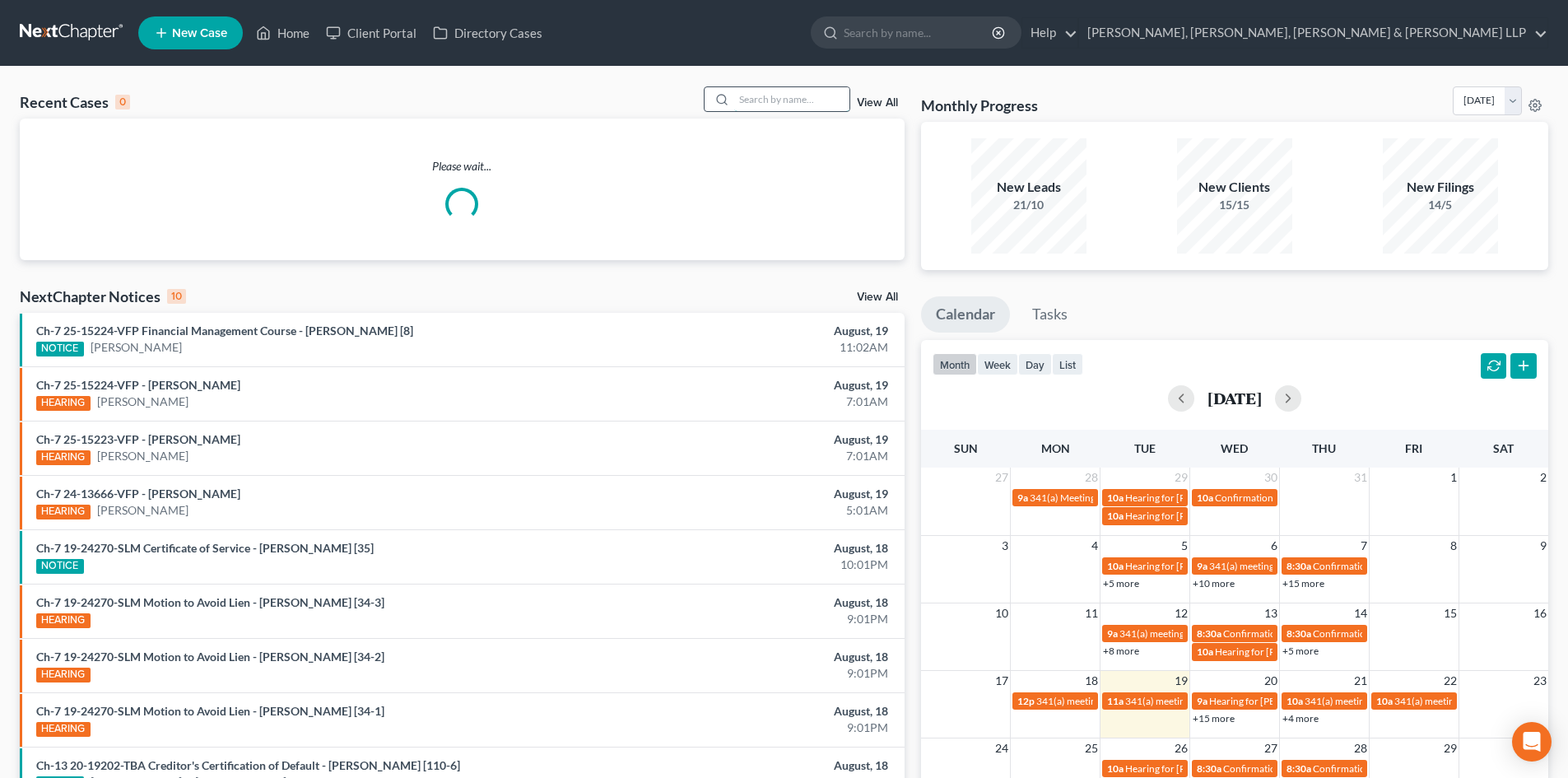
click at [744, 90] on input "search" at bounding box center [792, 99] width 115 height 24
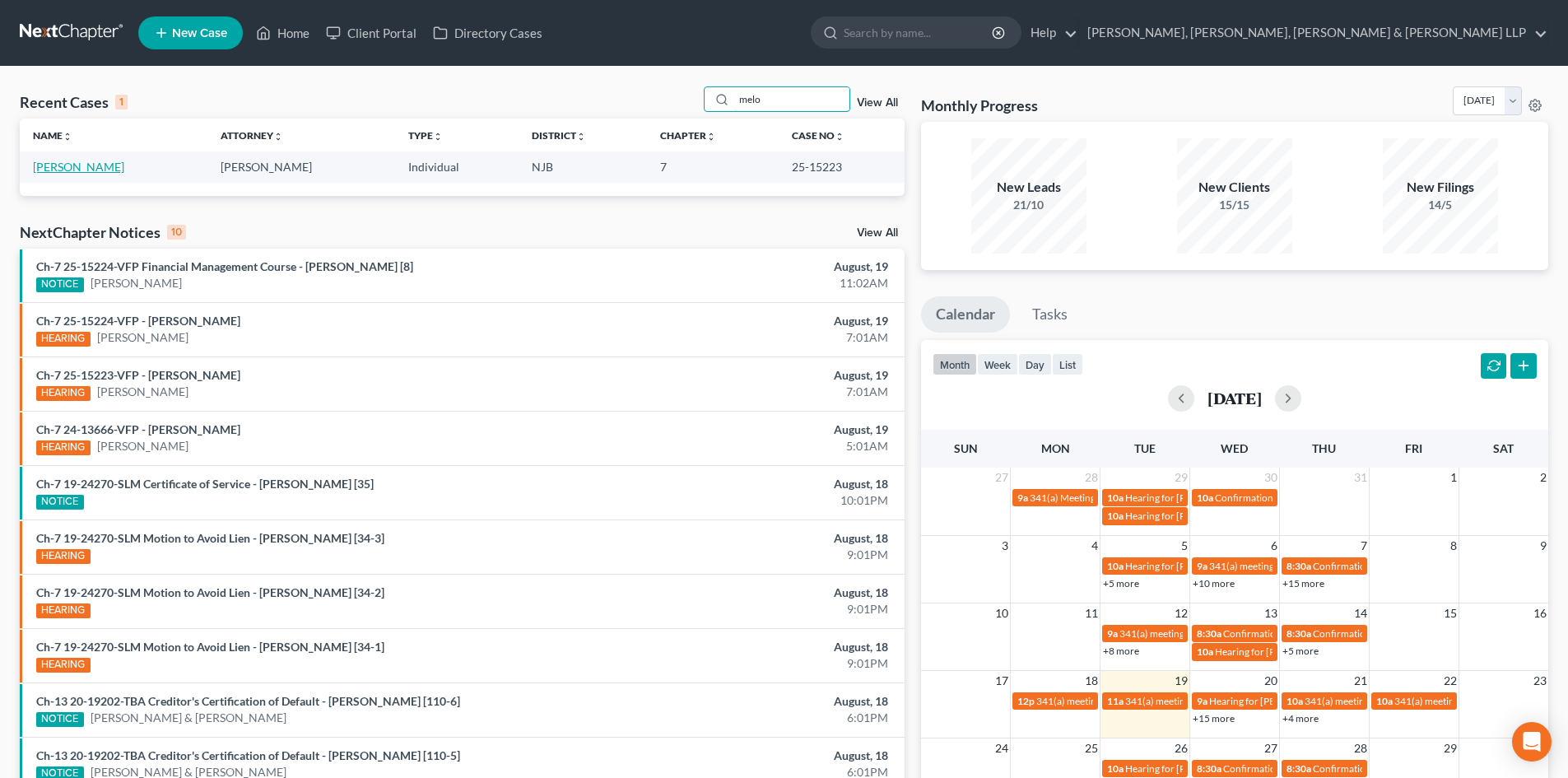
type input "melo"
click at [84, 167] on link "[PERSON_NAME]" at bounding box center [78, 167] width 91 height 14
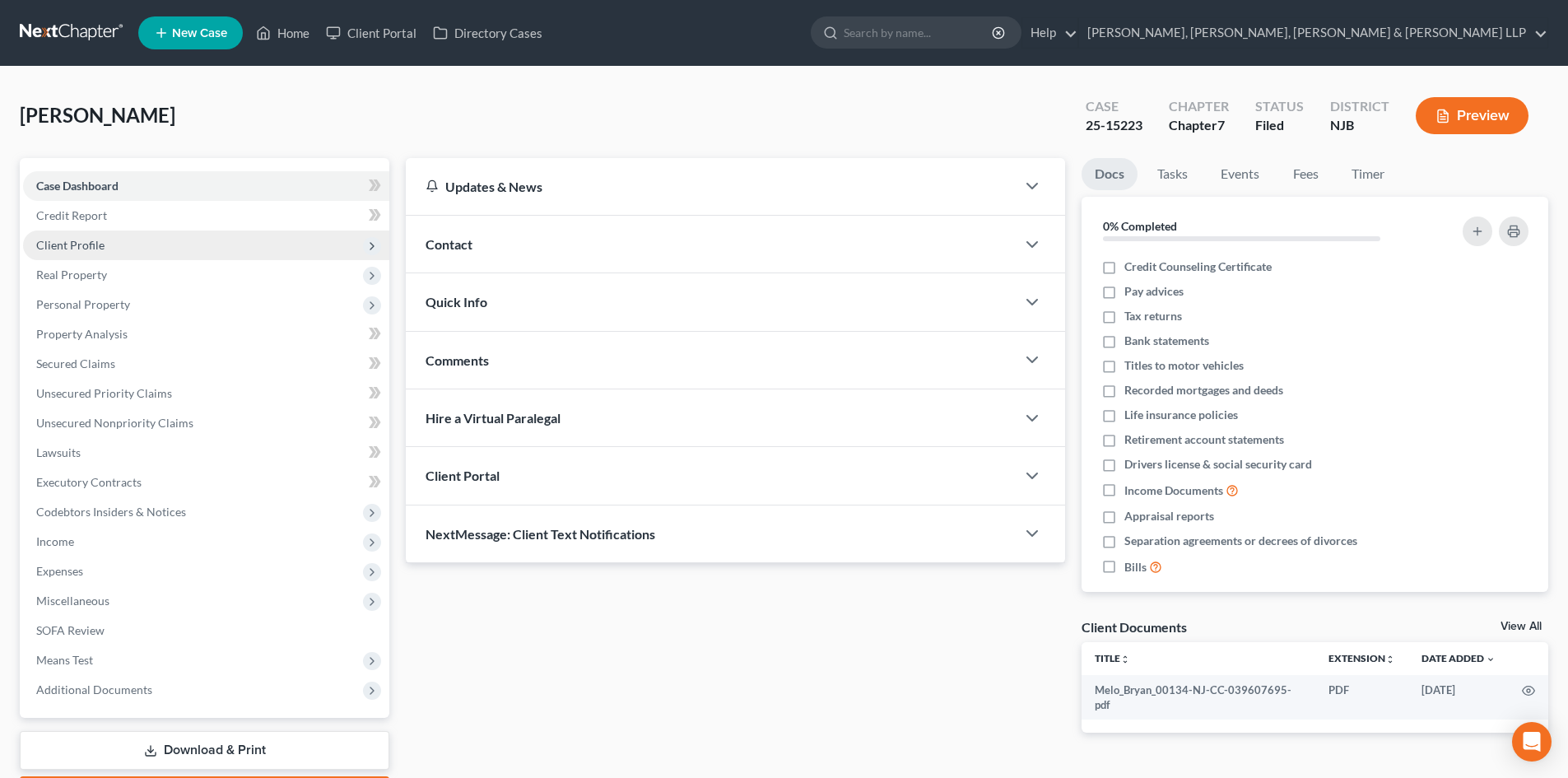
click at [105, 245] on span "Client Profile" at bounding box center [205, 245] width 366 height 30
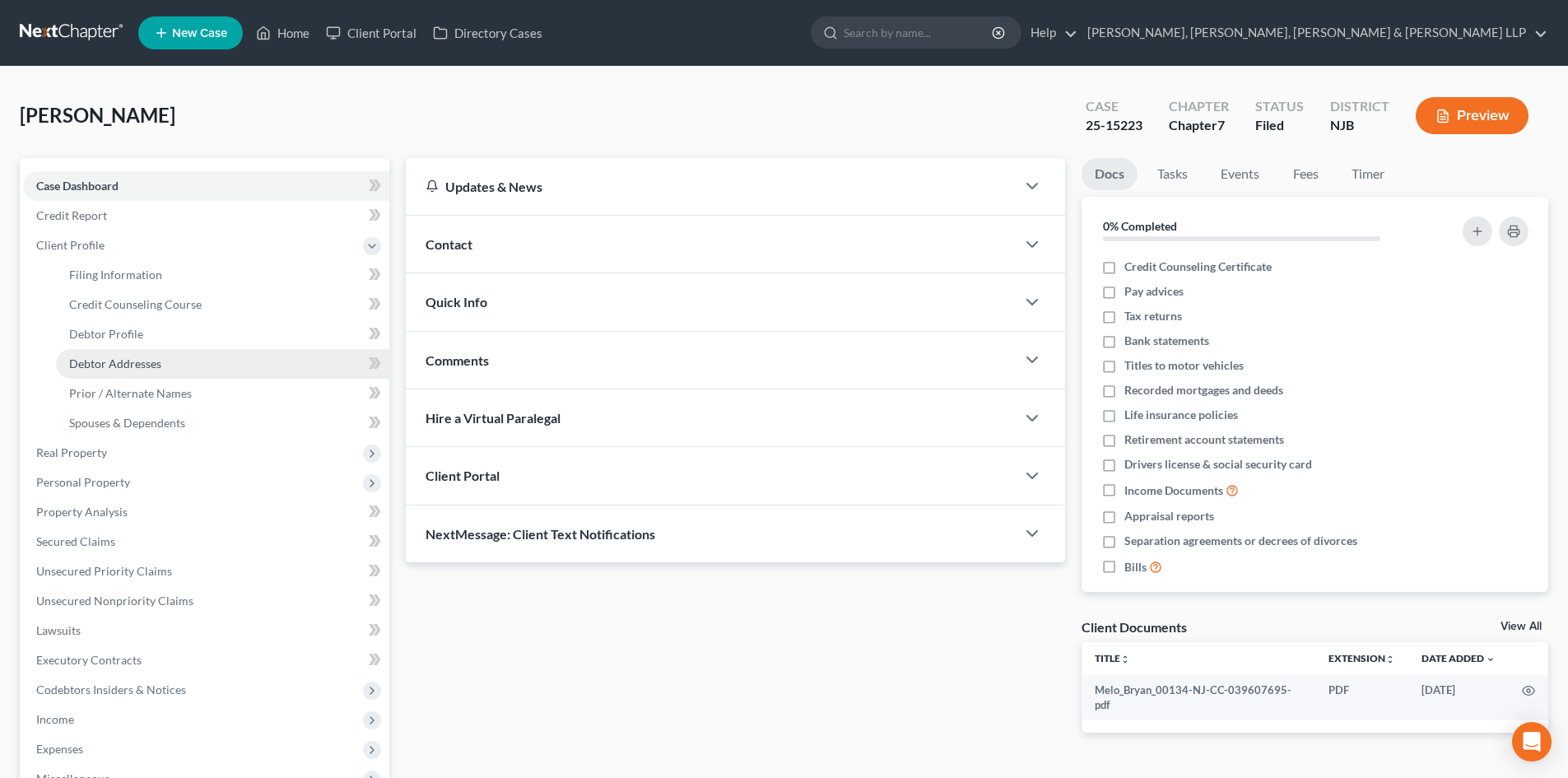
click at [135, 350] on link "Debtor Addresses" at bounding box center [222, 364] width 333 height 30
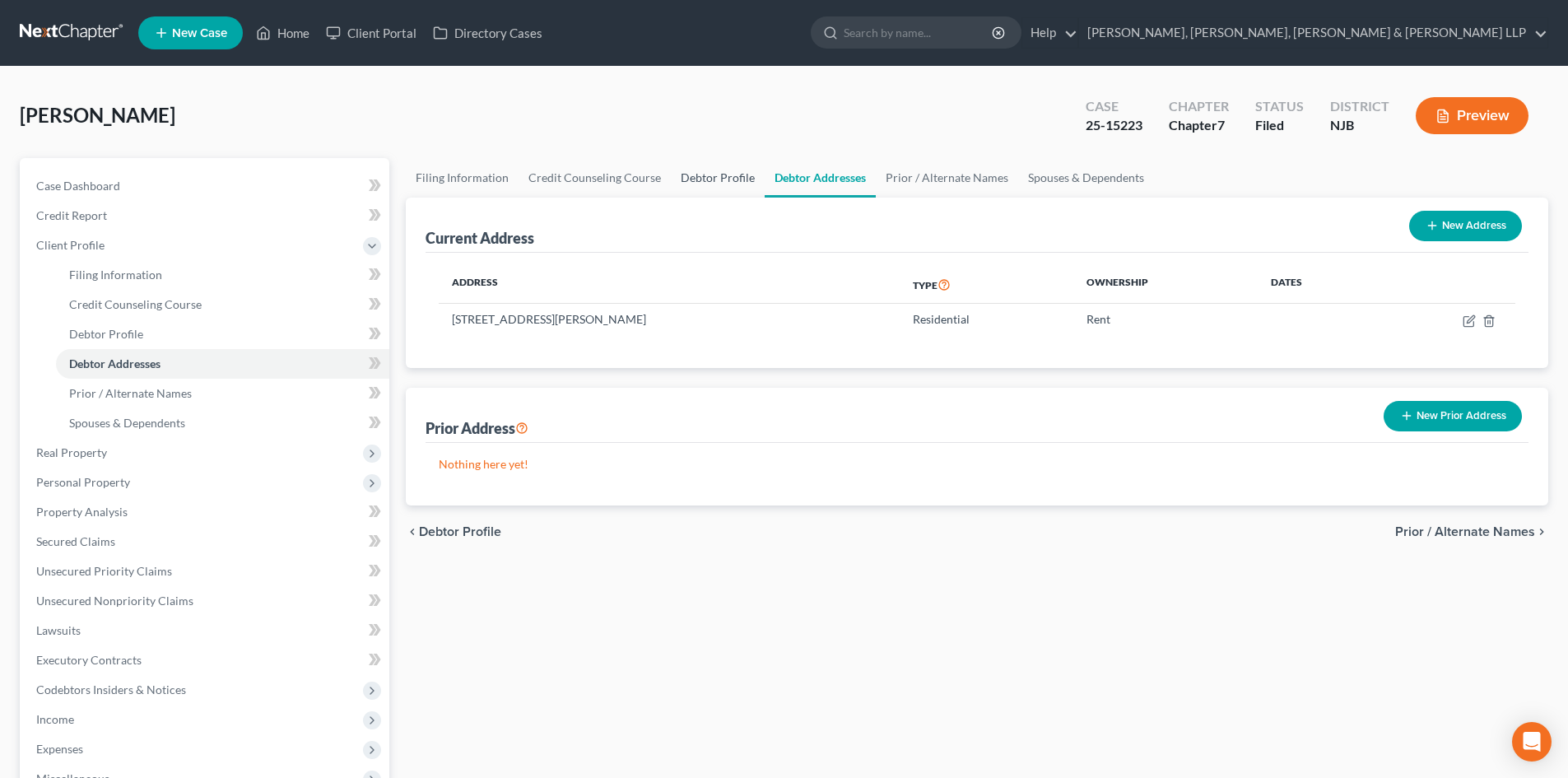
click at [677, 166] on link "Debtor Profile" at bounding box center [718, 177] width 94 height 40
select select "0"
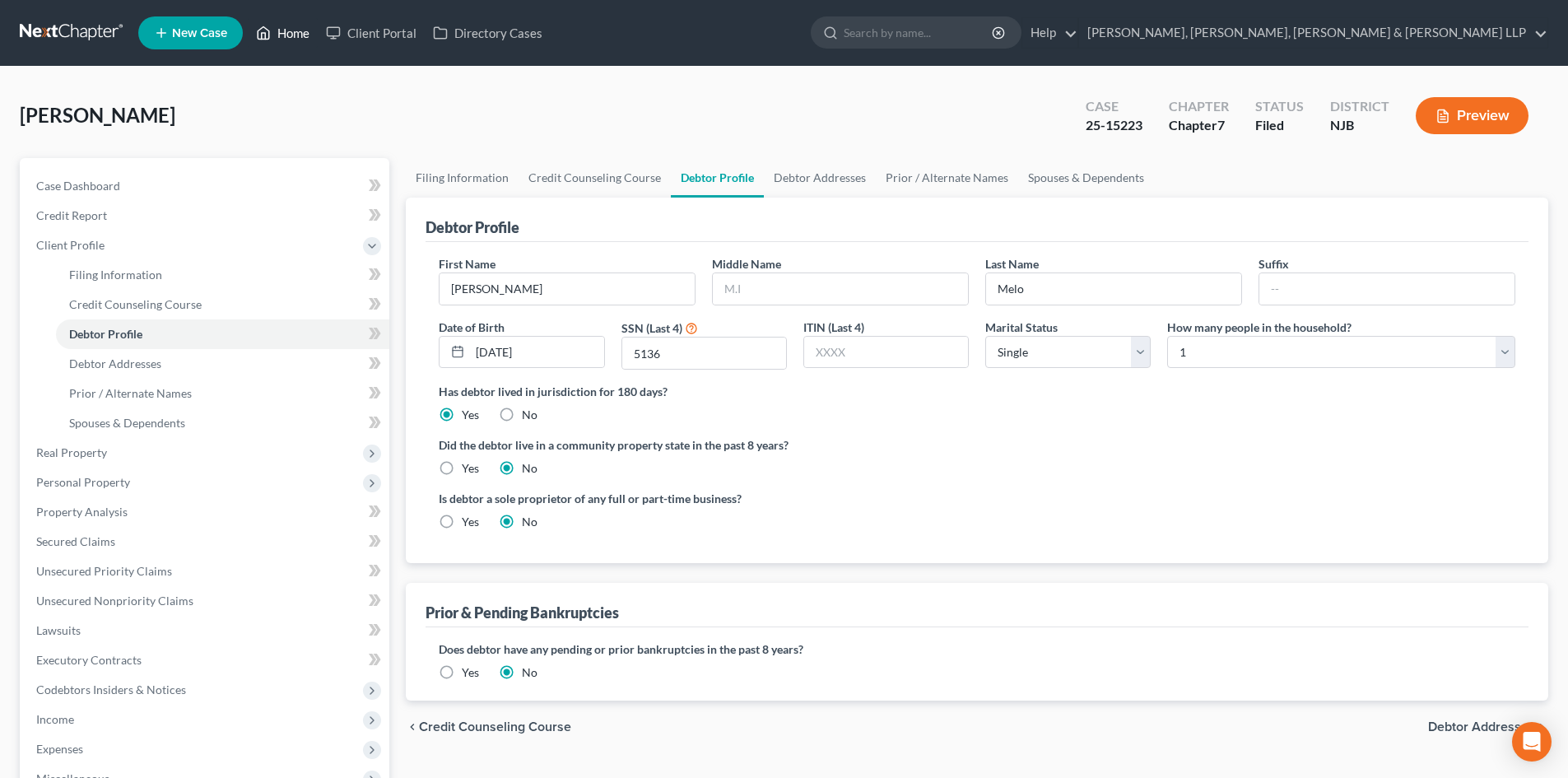
click at [298, 25] on link "Home" at bounding box center [282, 33] width 70 height 30
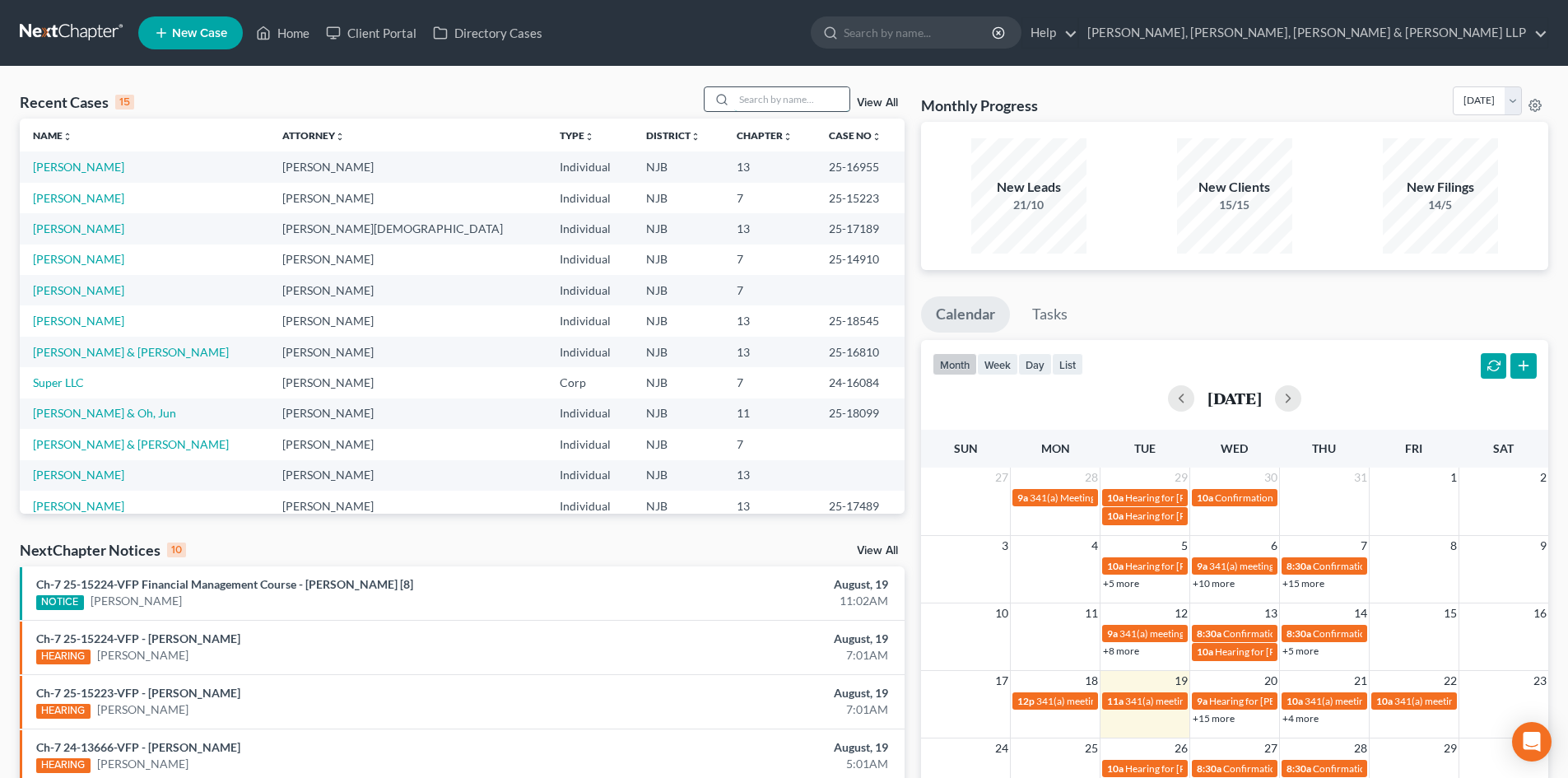
click at [753, 100] on input "search" at bounding box center [792, 99] width 115 height 24
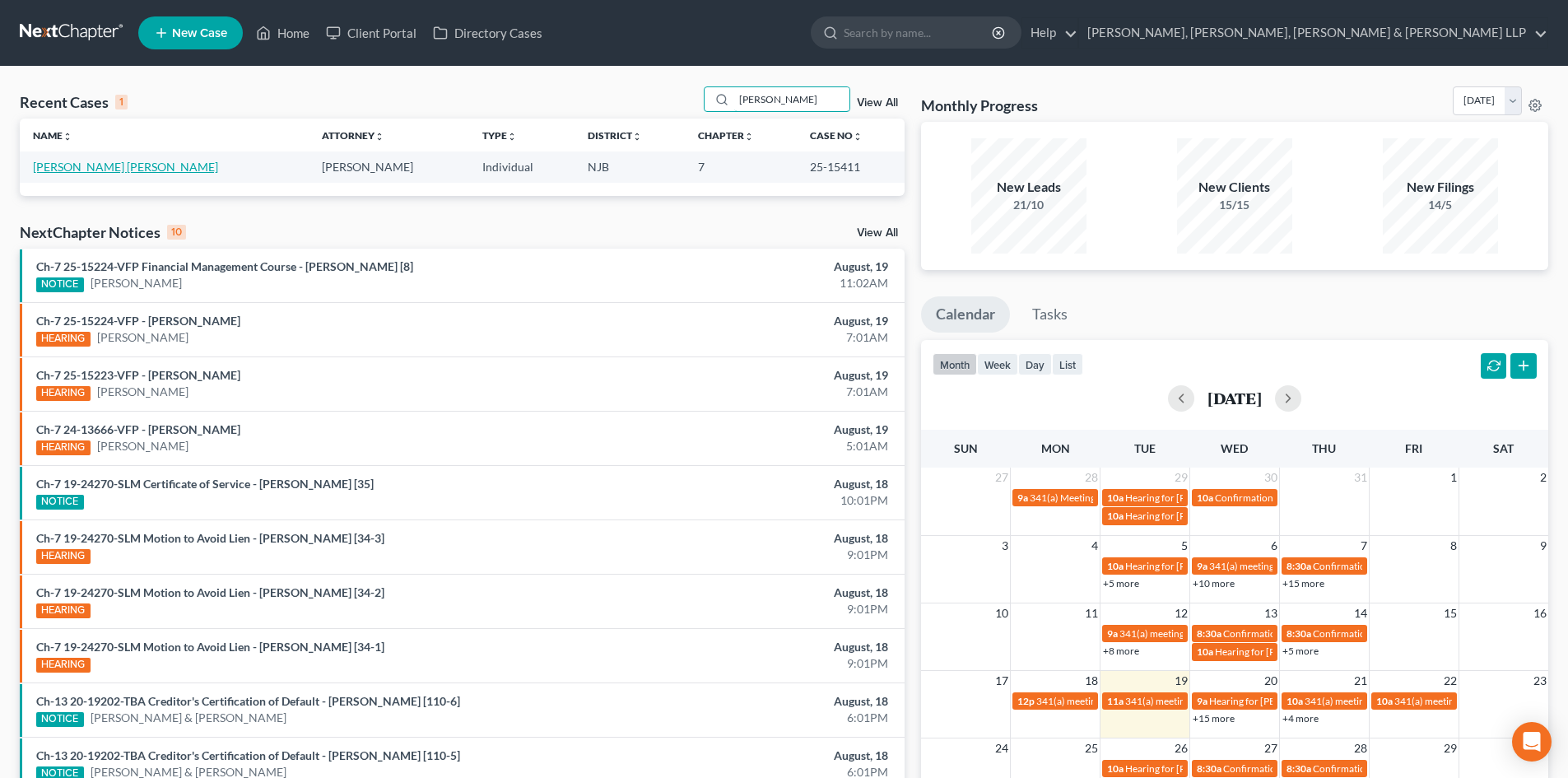
type input "[PERSON_NAME]"
click at [85, 167] on link "[PERSON_NAME] [PERSON_NAME]" at bounding box center [125, 167] width 185 height 14
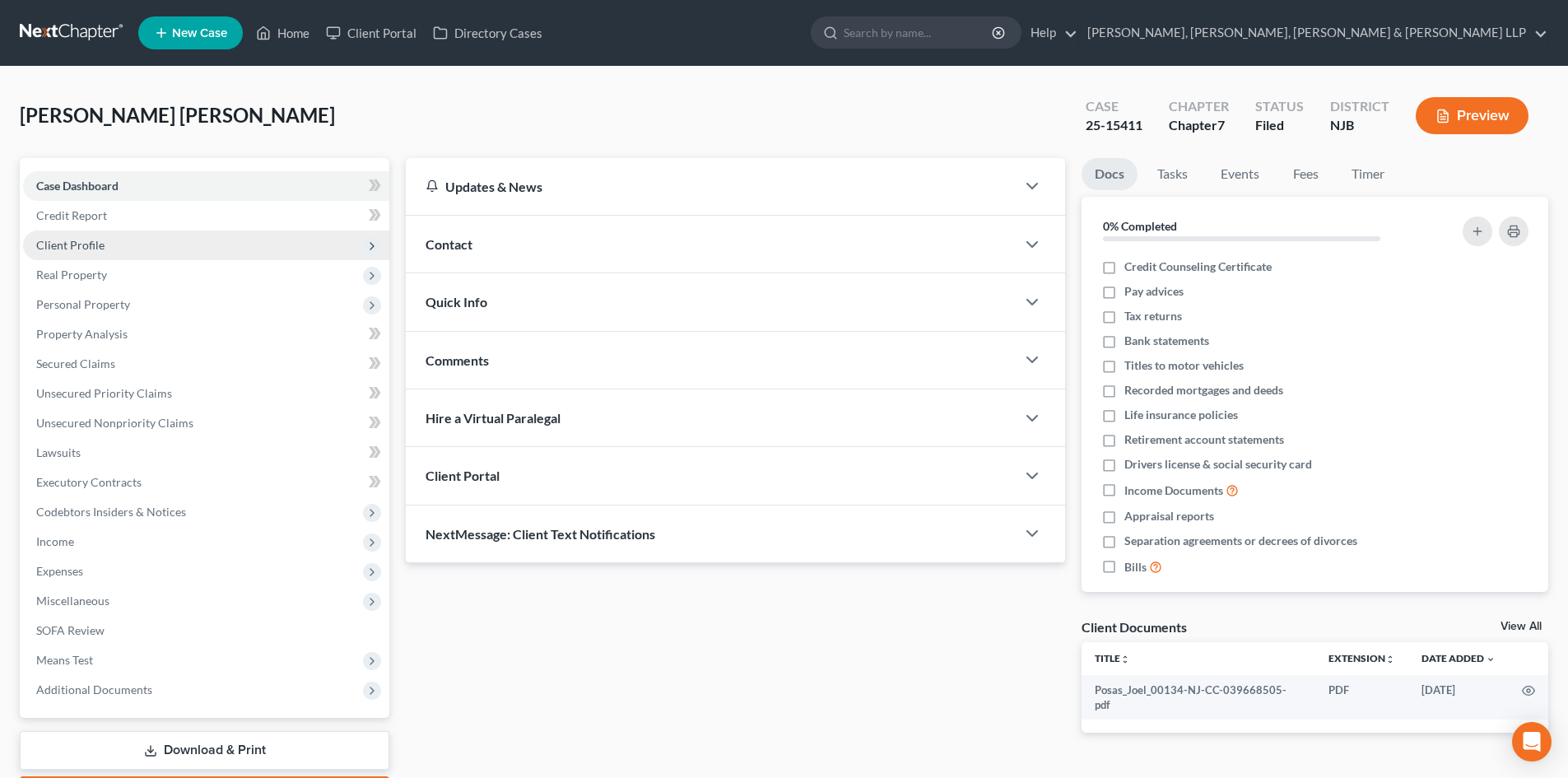
click at [109, 253] on span "Client Profile" at bounding box center [205, 245] width 366 height 30
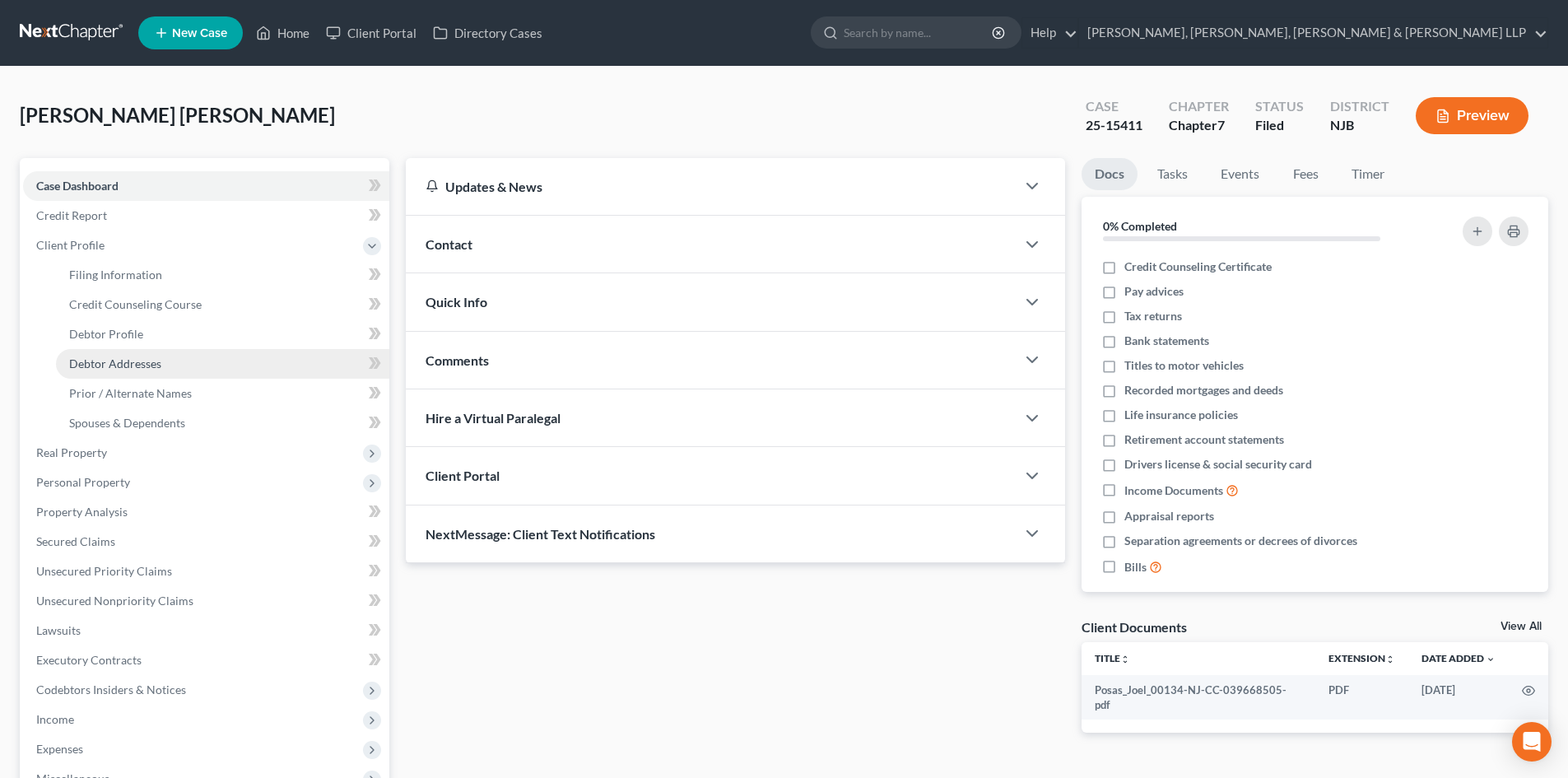
click at [156, 361] on span "Debtor Addresses" at bounding box center [115, 363] width 92 height 14
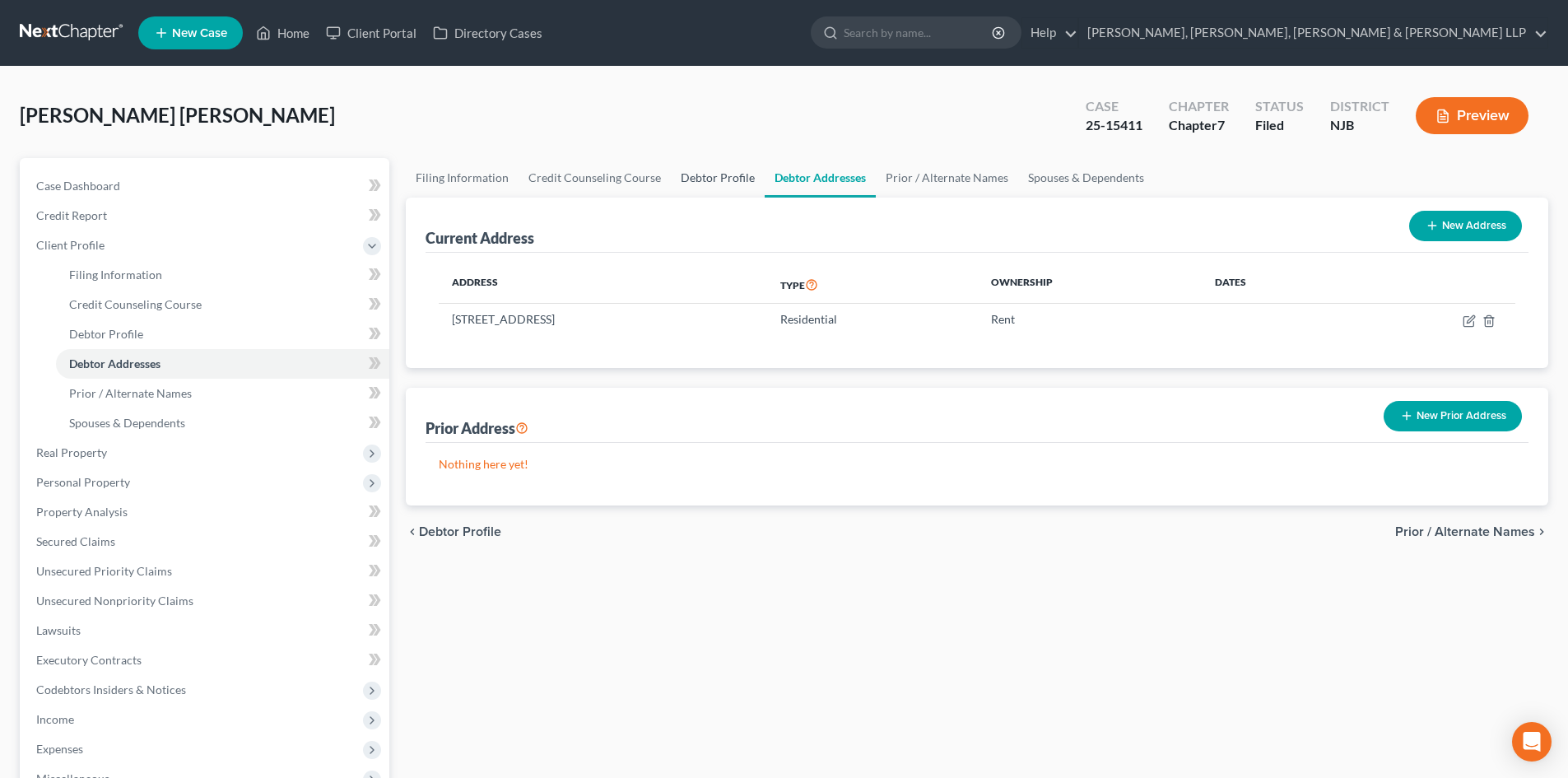
click at [719, 176] on link "Debtor Profile" at bounding box center [718, 177] width 94 height 40
select select "0"
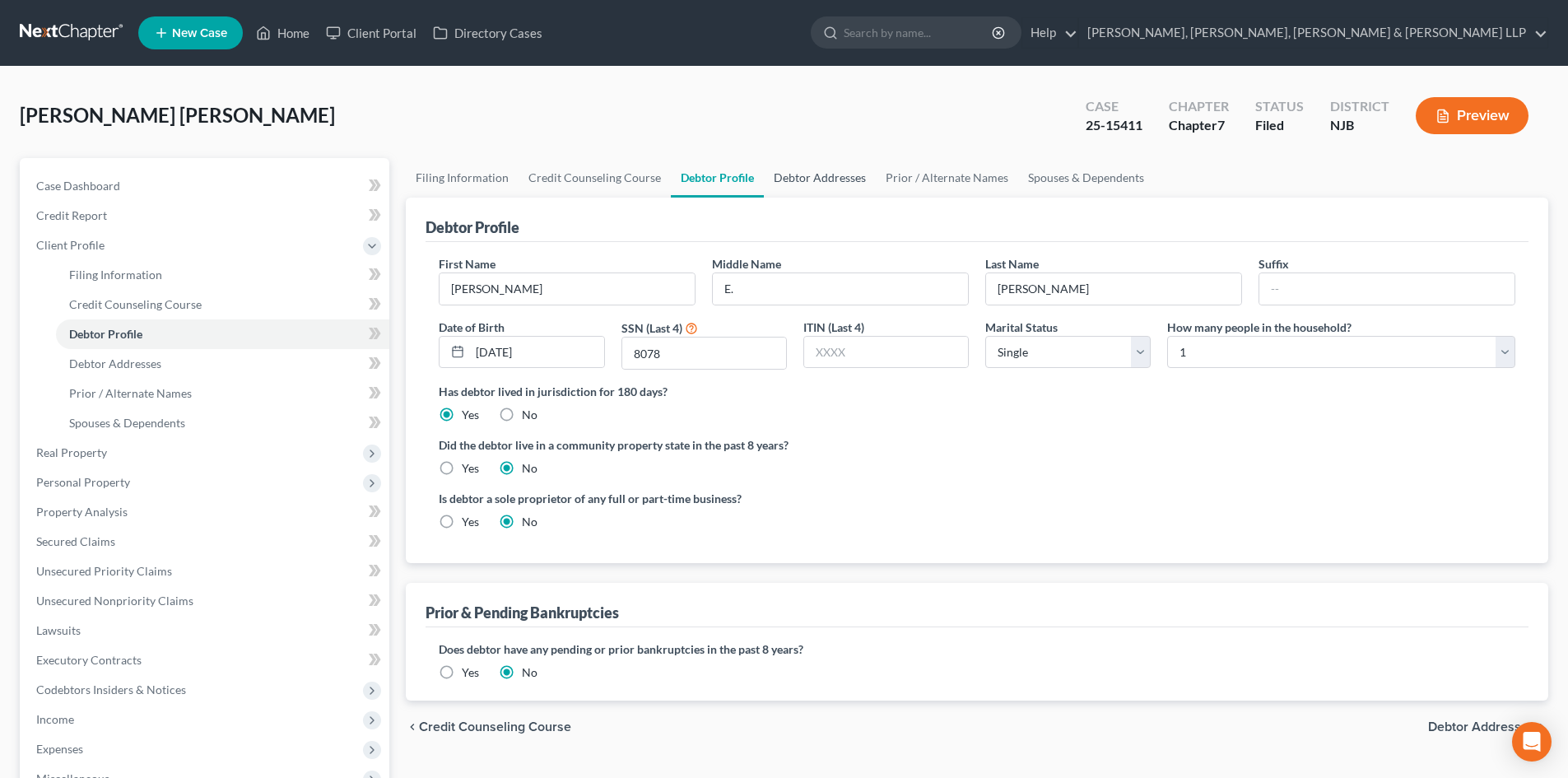
drag, startPoint x: 823, startPoint y: 184, endPoint x: 781, endPoint y: 183, distance: 42.0
click at [824, 184] on link "Debtor Addresses" at bounding box center [819, 177] width 112 height 40
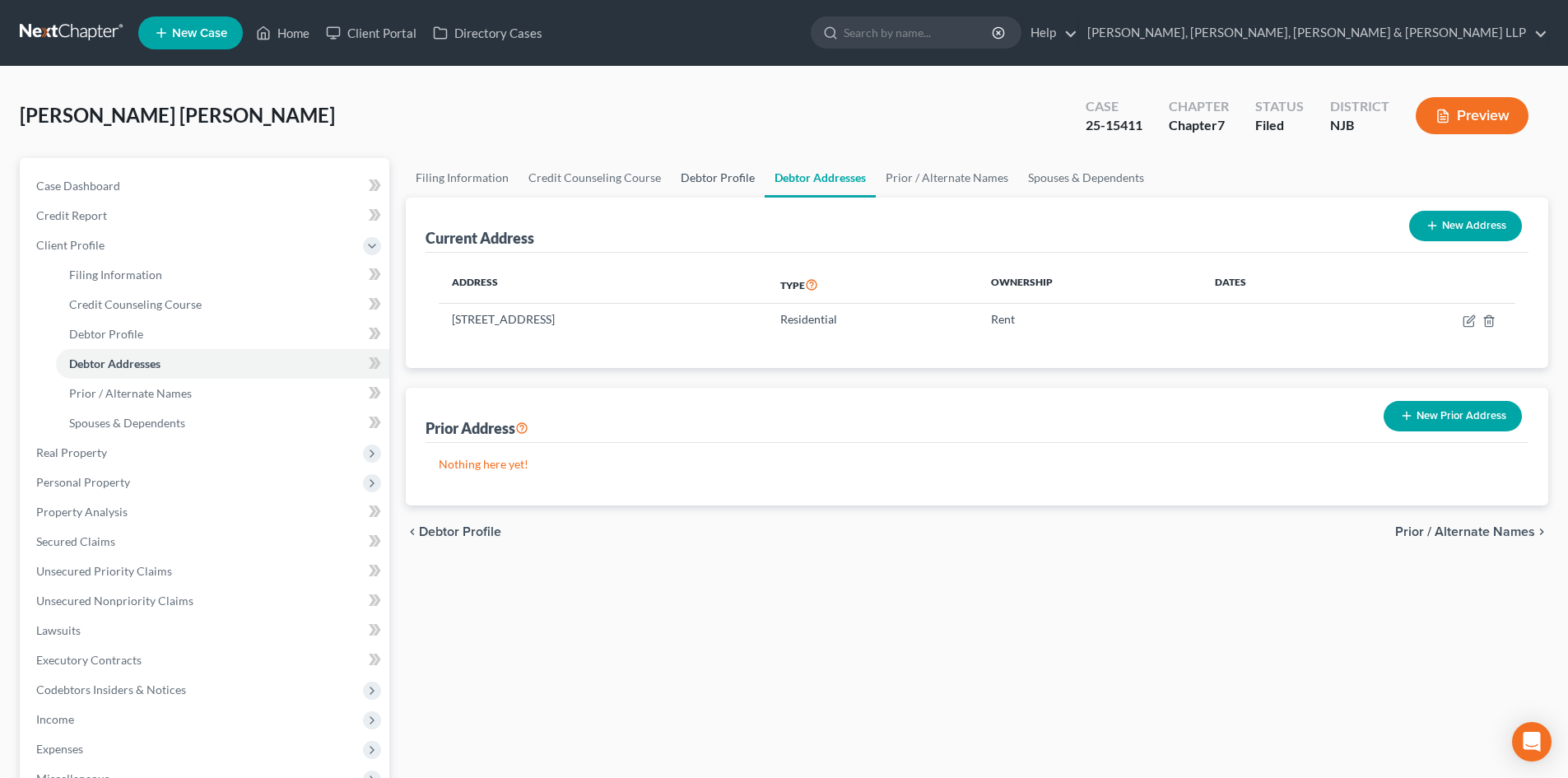
click at [705, 174] on link "Debtor Profile" at bounding box center [718, 177] width 94 height 40
select select "0"
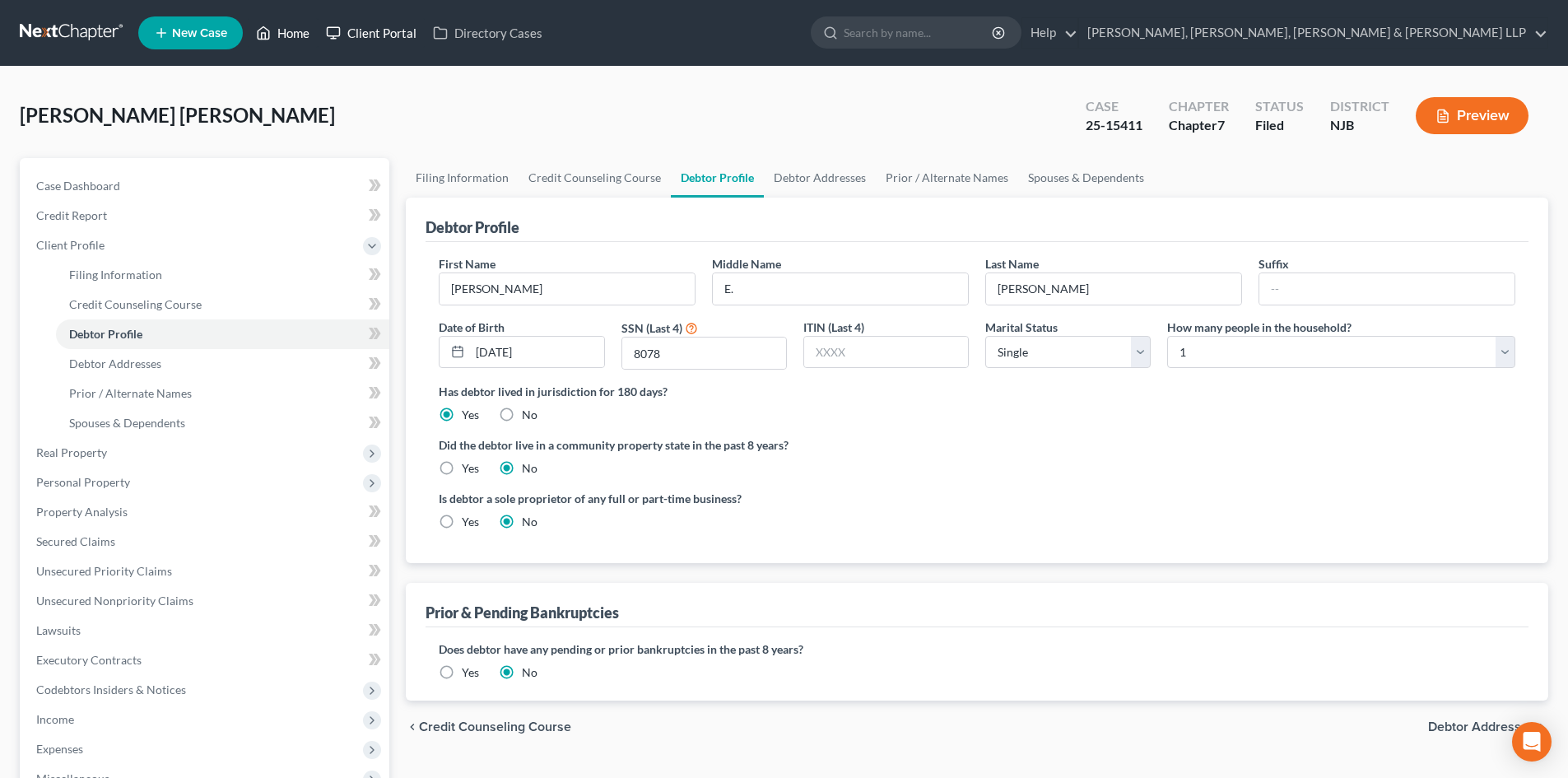
drag, startPoint x: 294, startPoint y: 31, endPoint x: 370, endPoint y: 43, distance: 76.9
click at [294, 31] on link "Home" at bounding box center [282, 33] width 70 height 30
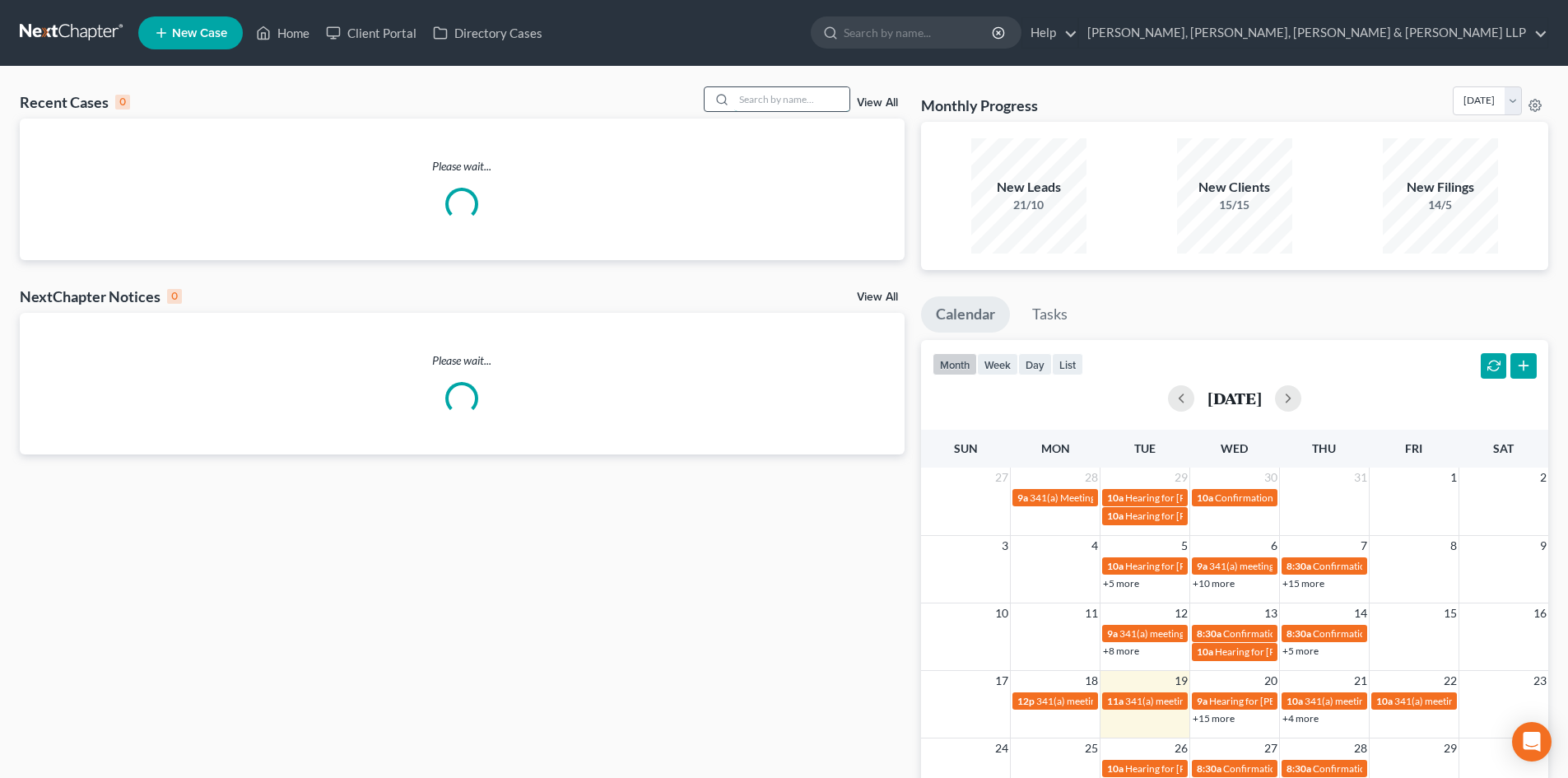
click at [785, 104] on input "search" at bounding box center [792, 99] width 115 height 24
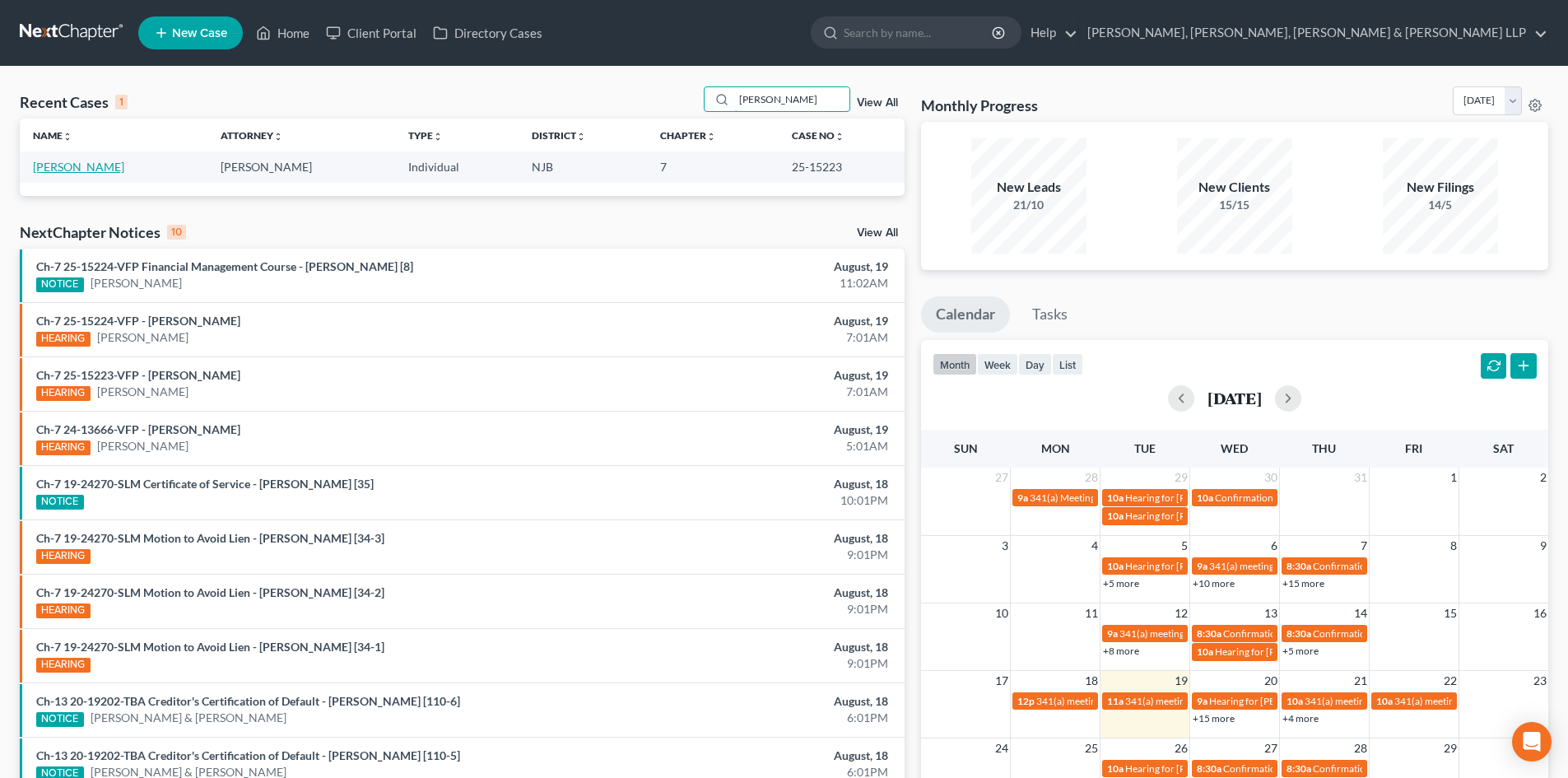
type input "[PERSON_NAME]"
click at [70, 165] on link "[PERSON_NAME]" at bounding box center [78, 167] width 91 height 14
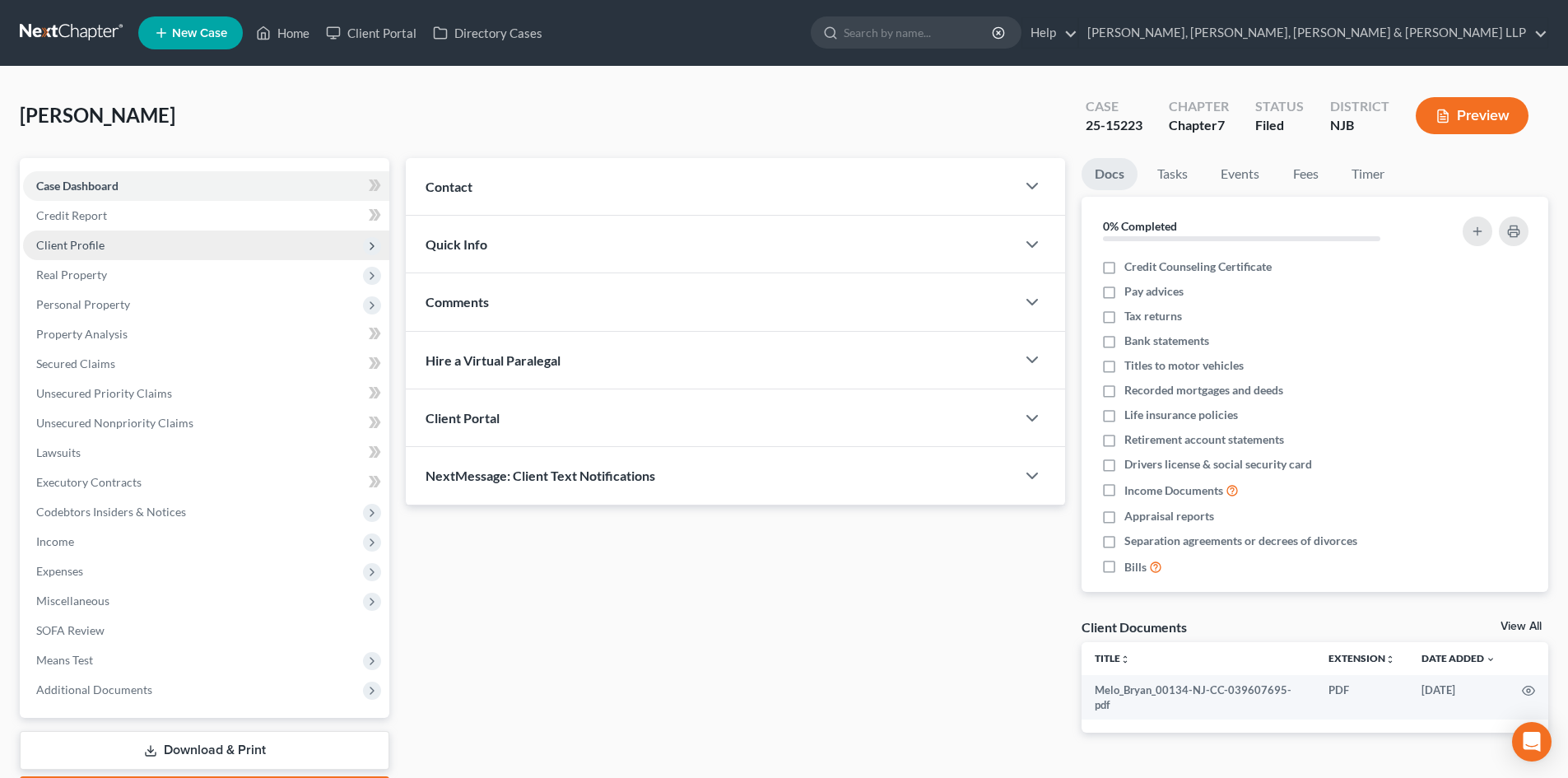
click at [99, 252] on span "Client Profile" at bounding box center [205, 245] width 366 height 30
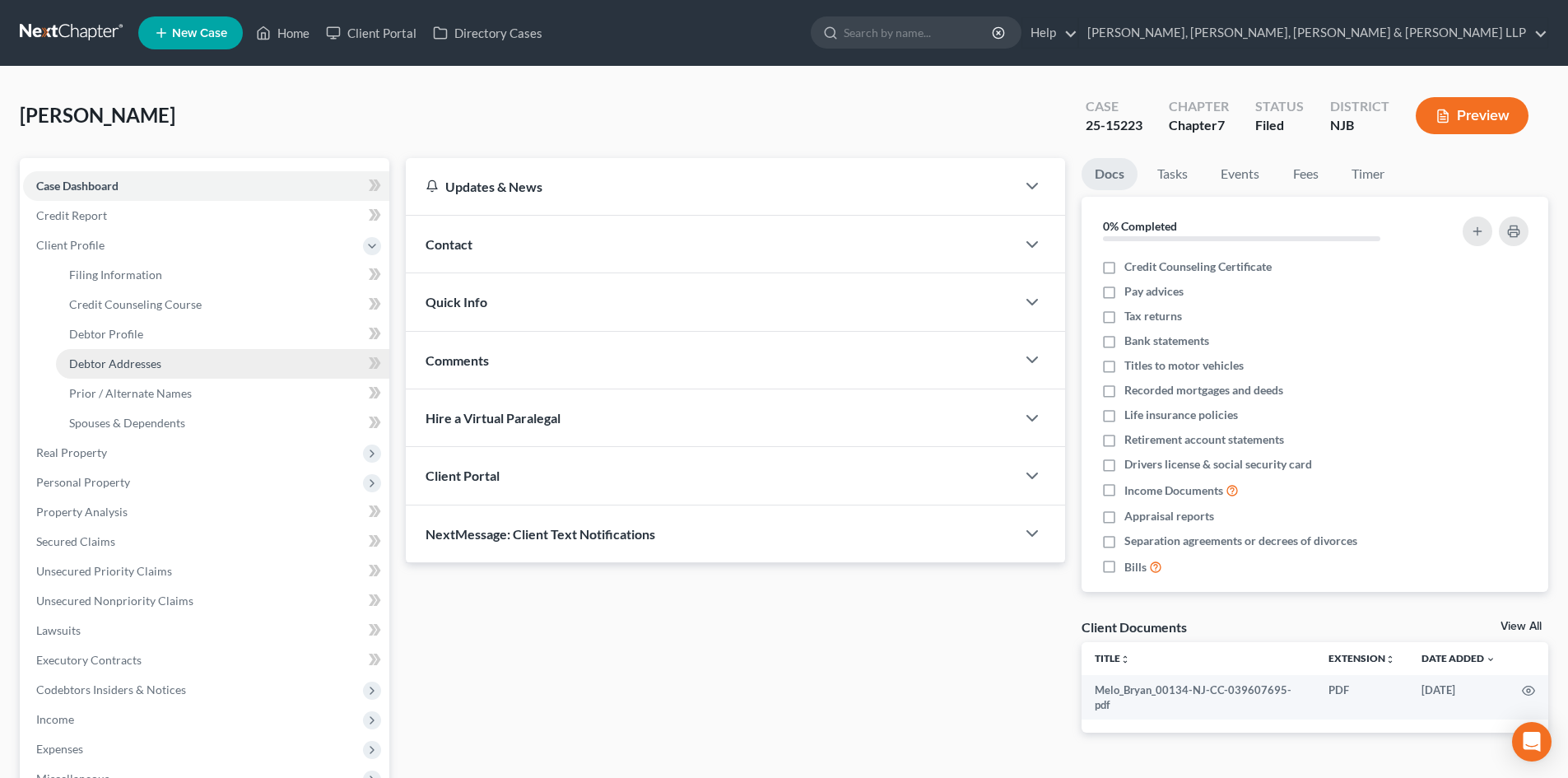
click at [140, 357] on span "Debtor Addresses" at bounding box center [115, 363] width 92 height 14
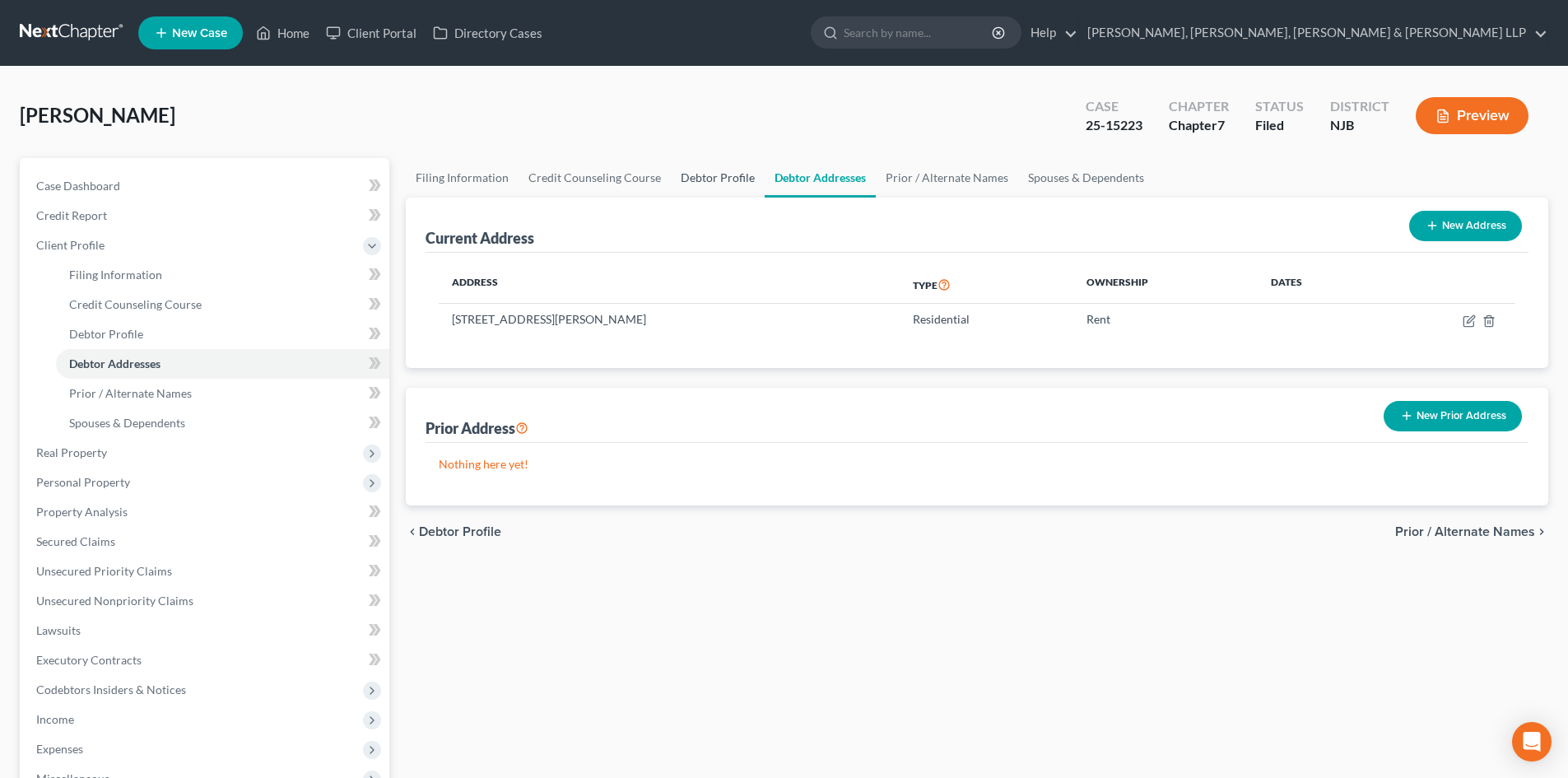
click at [720, 183] on link "Debtor Profile" at bounding box center [718, 177] width 94 height 40
select select "0"
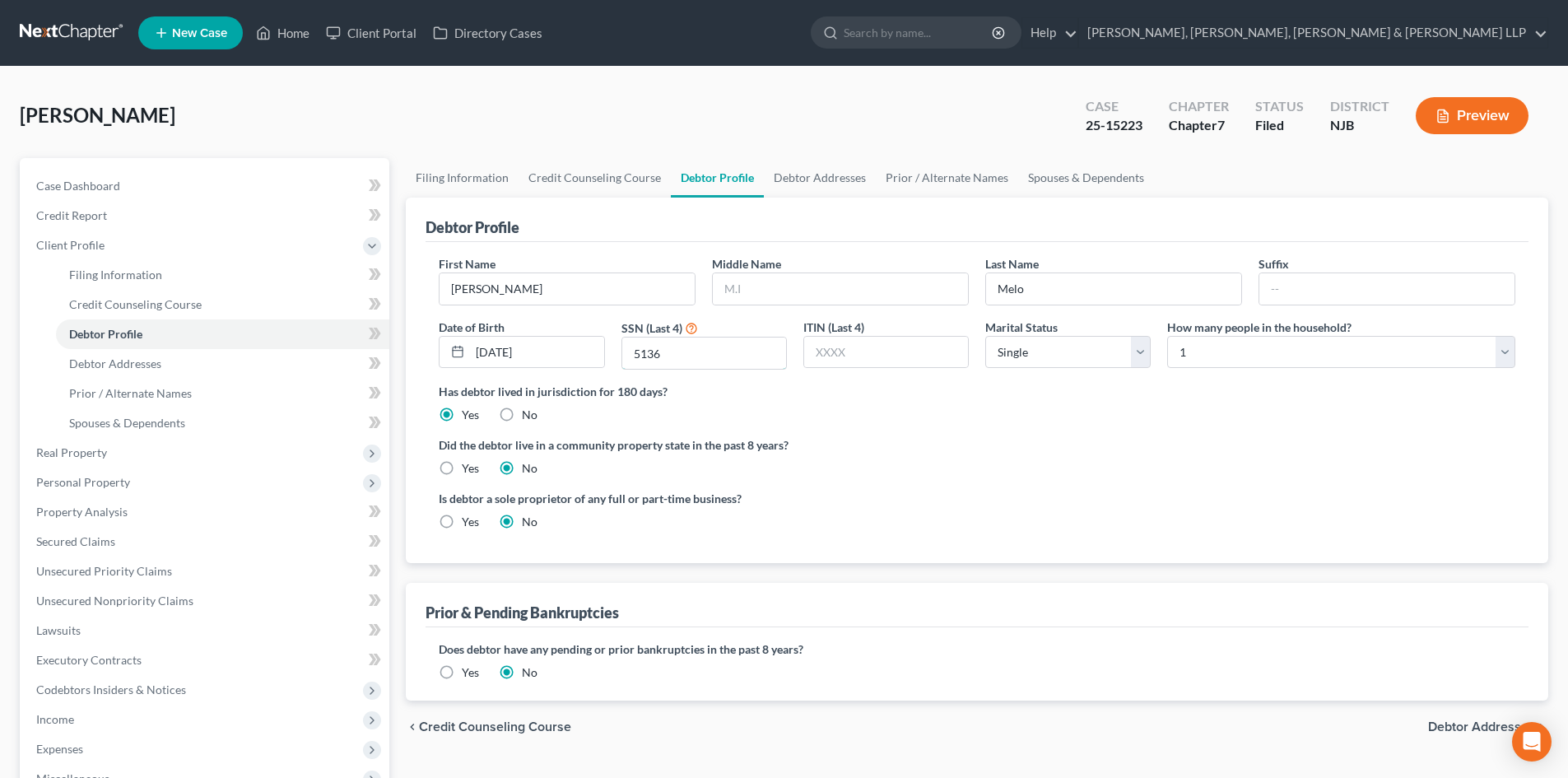
drag, startPoint x: 661, startPoint y: 353, endPoint x: 605, endPoint y: 352, distance: 56.0
click at [606, 352] on div "First Name [PERSON_NAME] Middle Name Last Name [PERSON_NAME] Date of Birth [DEM…" at bounding box center [976, 318] width 1093 height 128
click at [274, 36] on link "Home" at bounding box center [282, 33] width 70 height 30
